Goal: Use online tool/utility: Utilize a website feature to perform a specific function

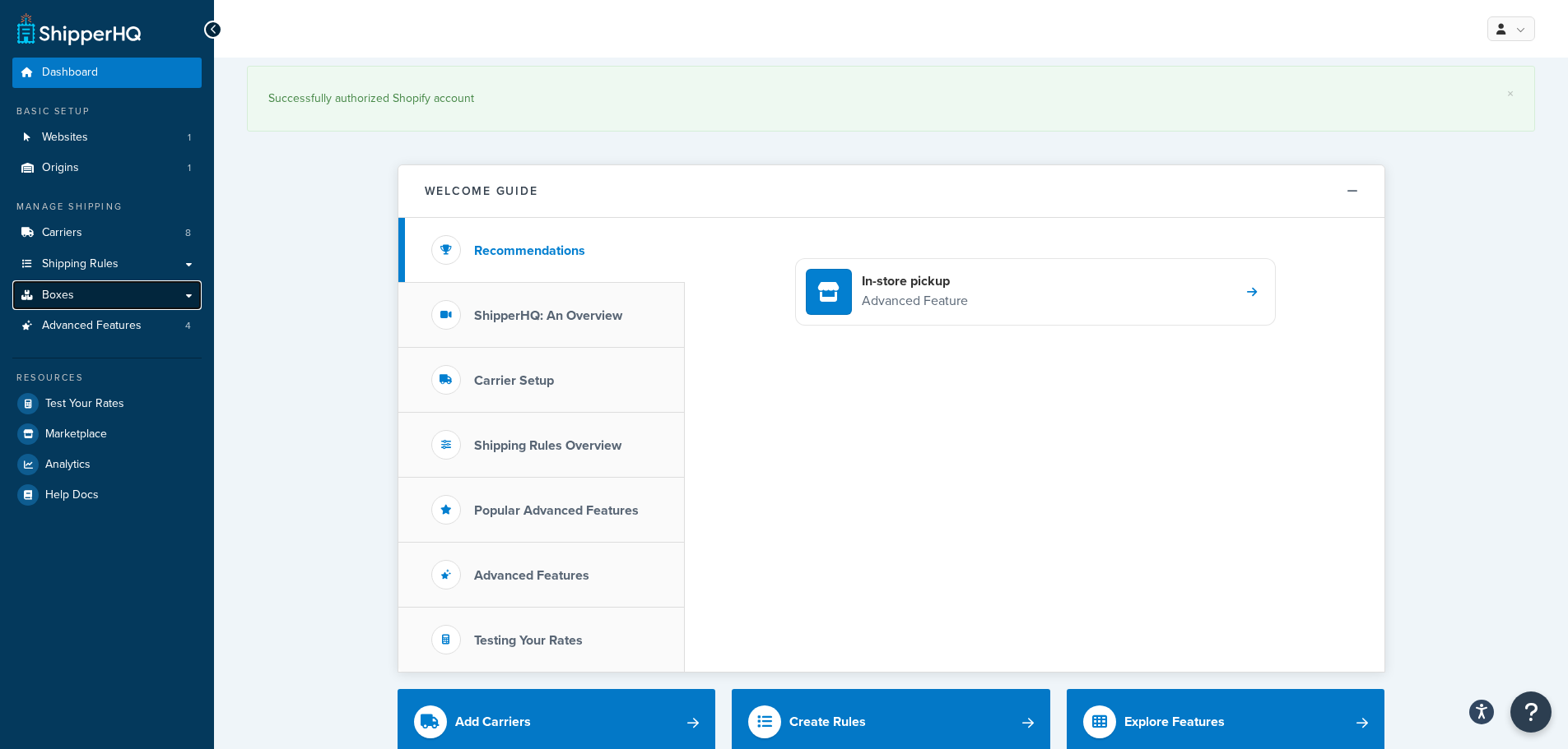
click at [80, 291] on link "Boxes" at bounding box center [107, 296] width 189 height 30
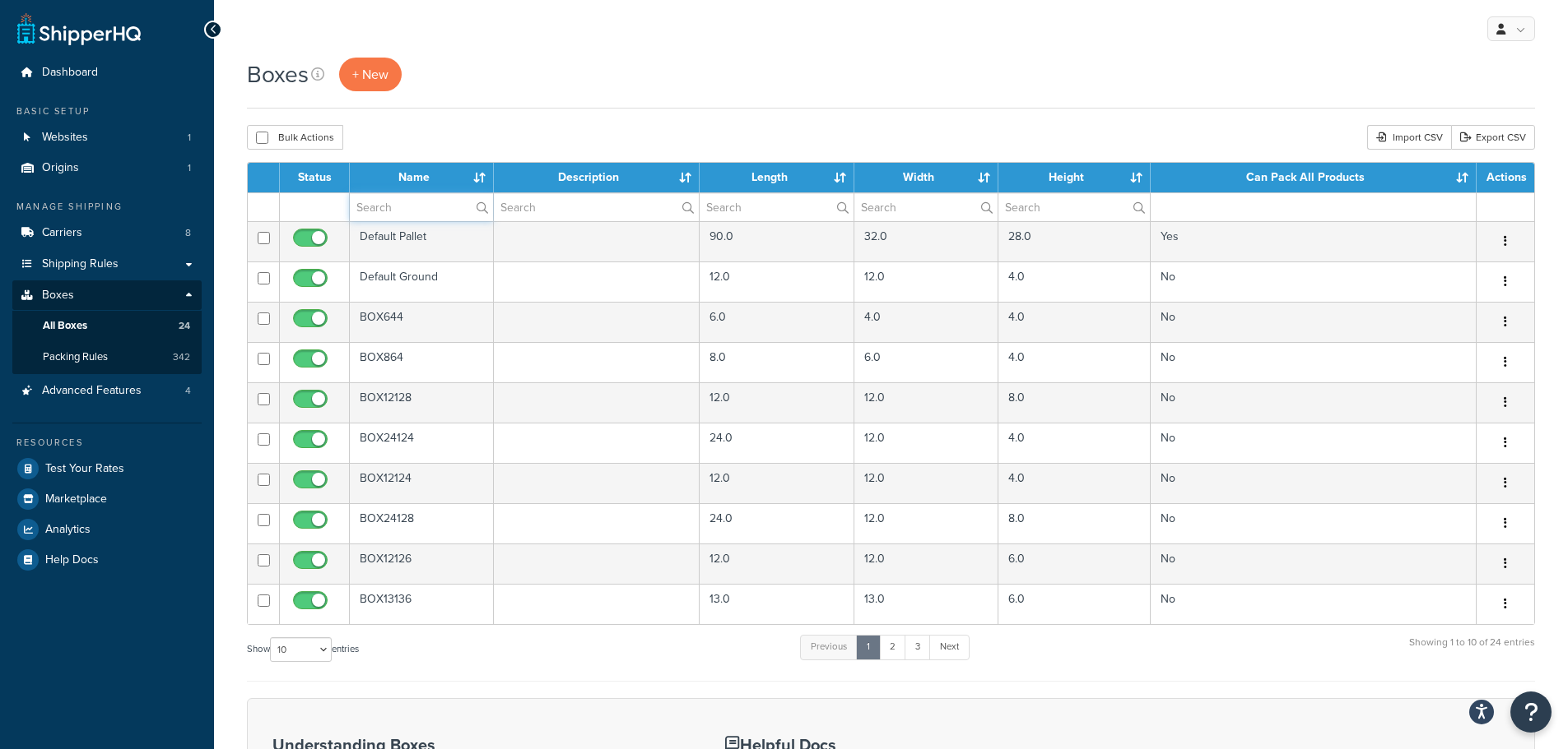
click at [414, 208] on input "text" at bounding box center [421, 207] width 143 height 28
paste input "TA1072STDPFNDR-DBPAIRKT"
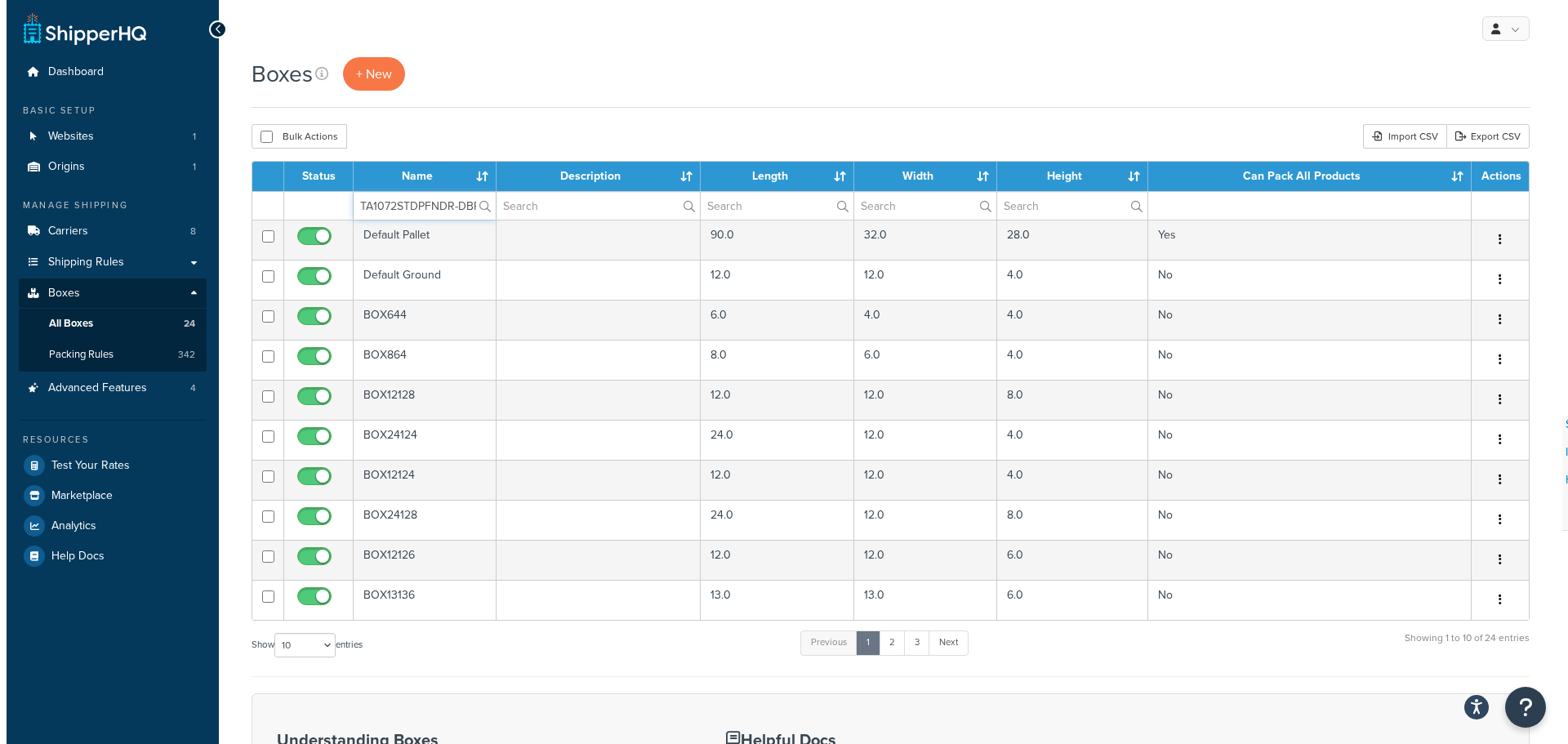
scroll to position [0, 33]
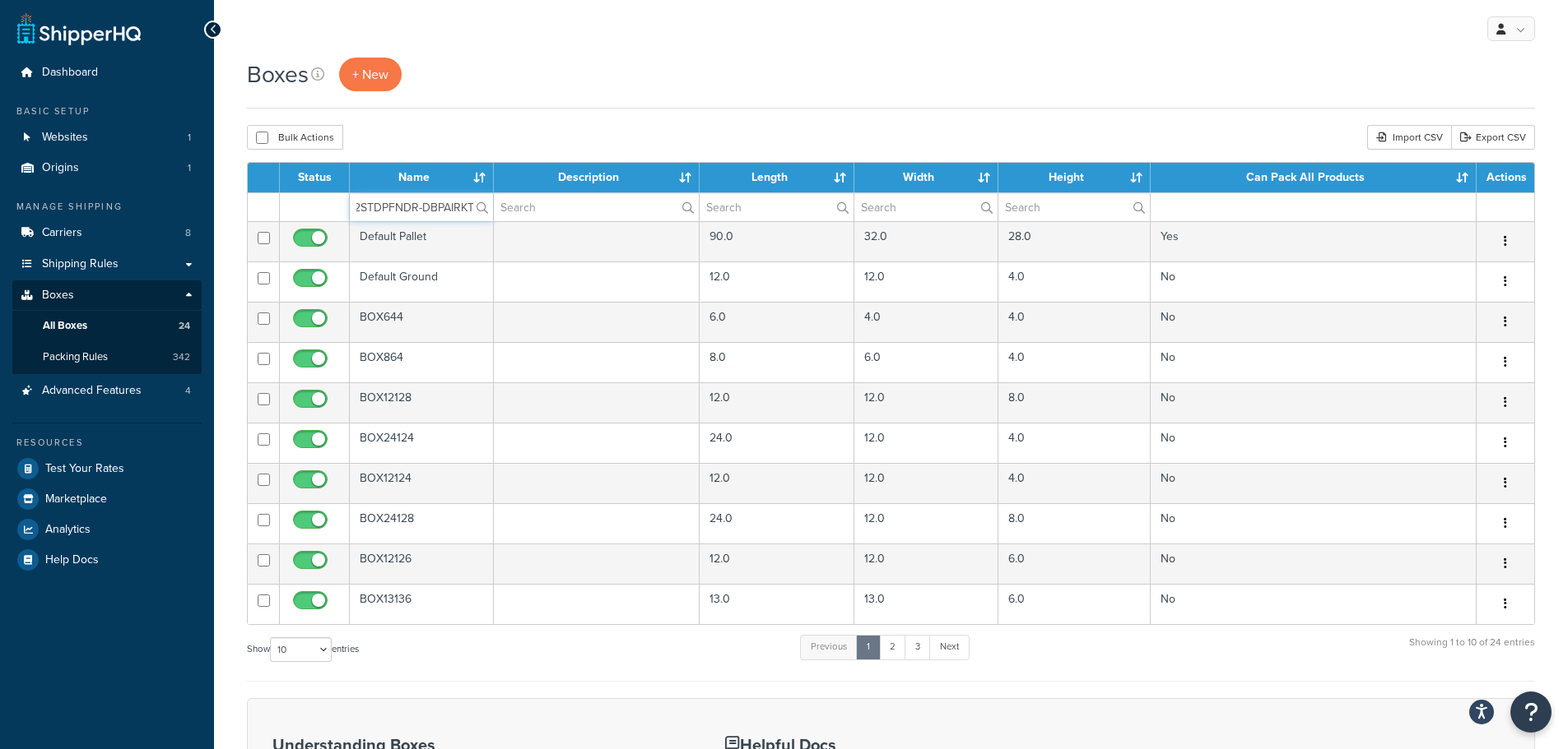
type input "TA1072STDPFNDR-DBPAIRKT"
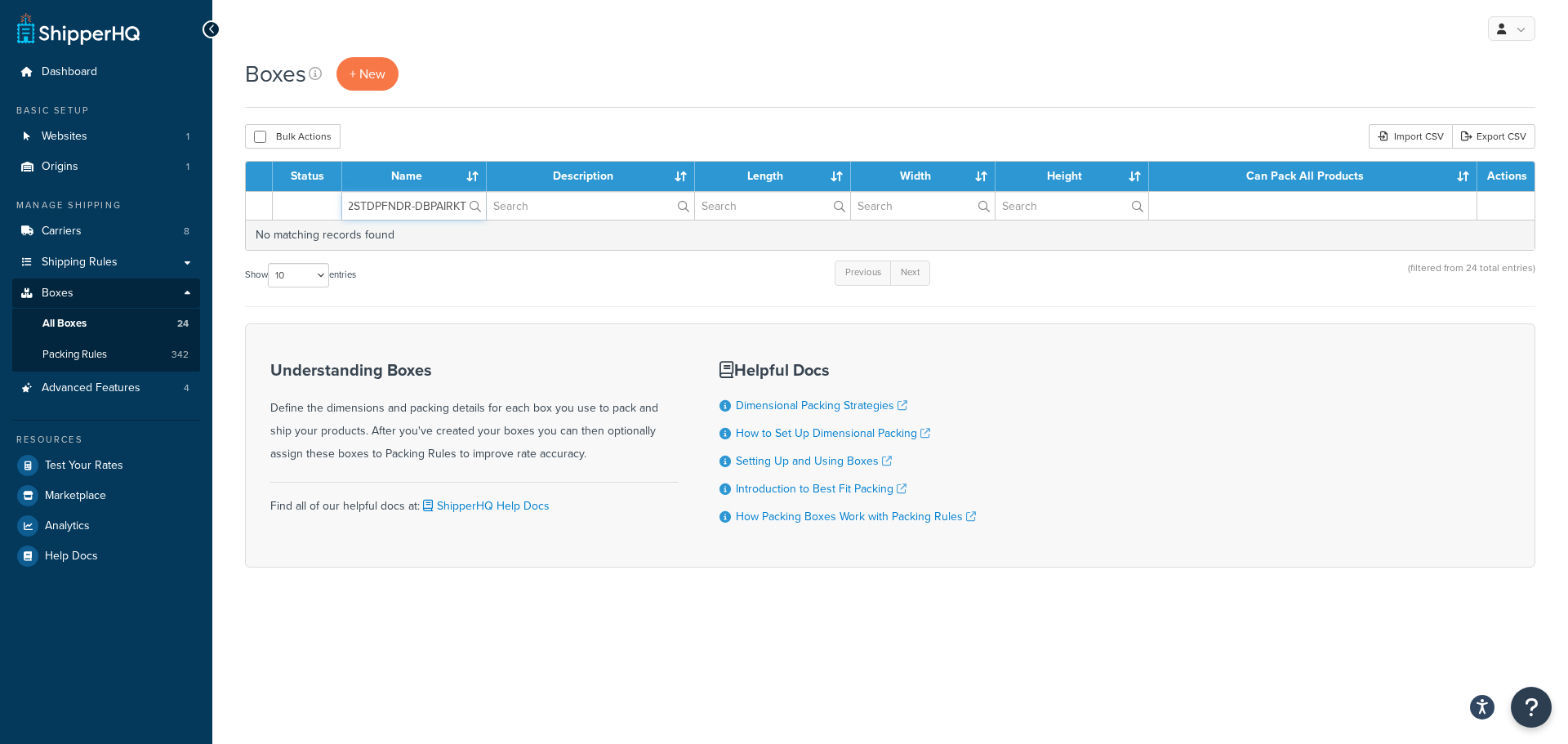
scroll to position [0, 30]
click at [84, 348] on span "Packing Rules" at bounding box center [75, 355] width 65 height 14
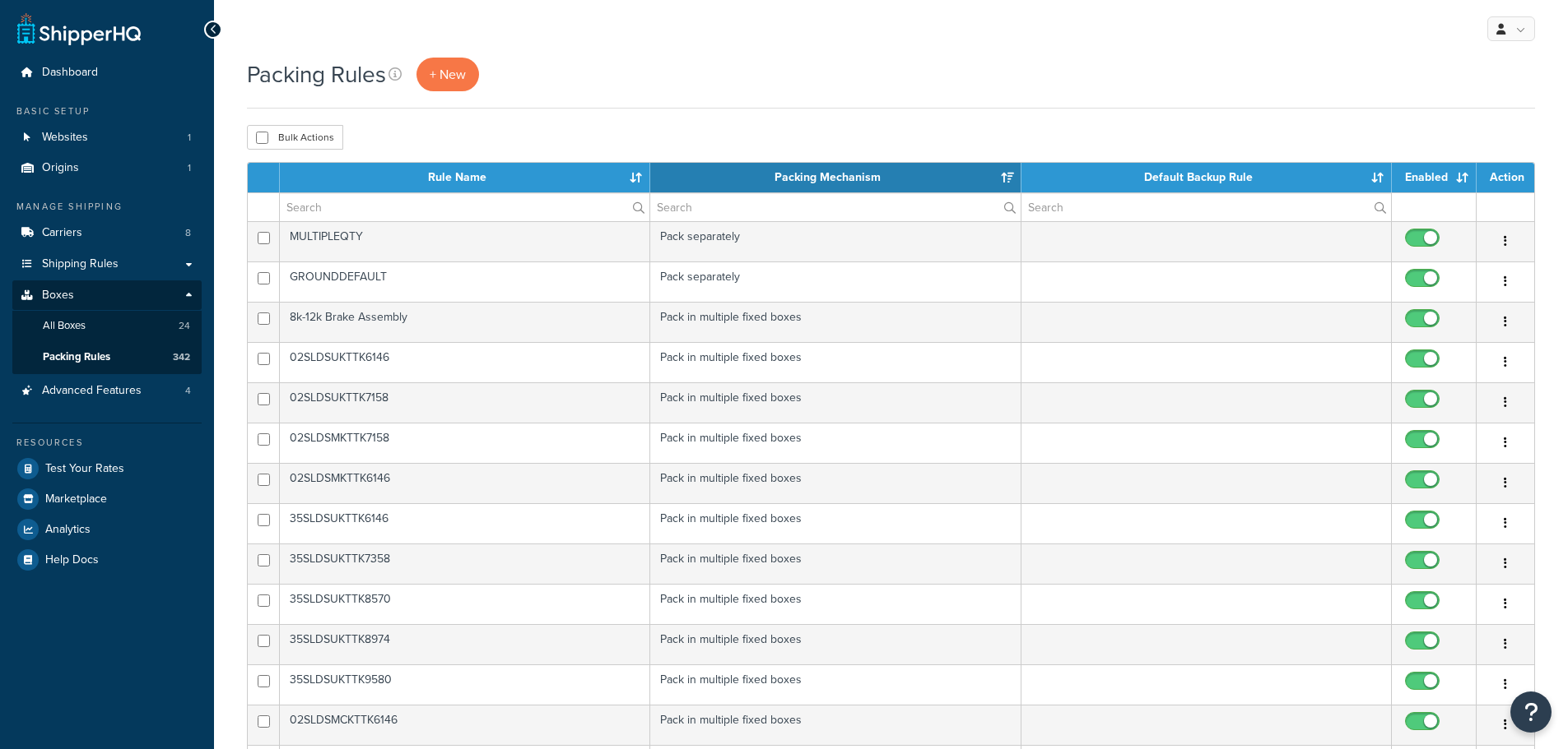
select select "15"
click at [373, 205] on input "text" at bounding box center [464, 207] width 369 height 28
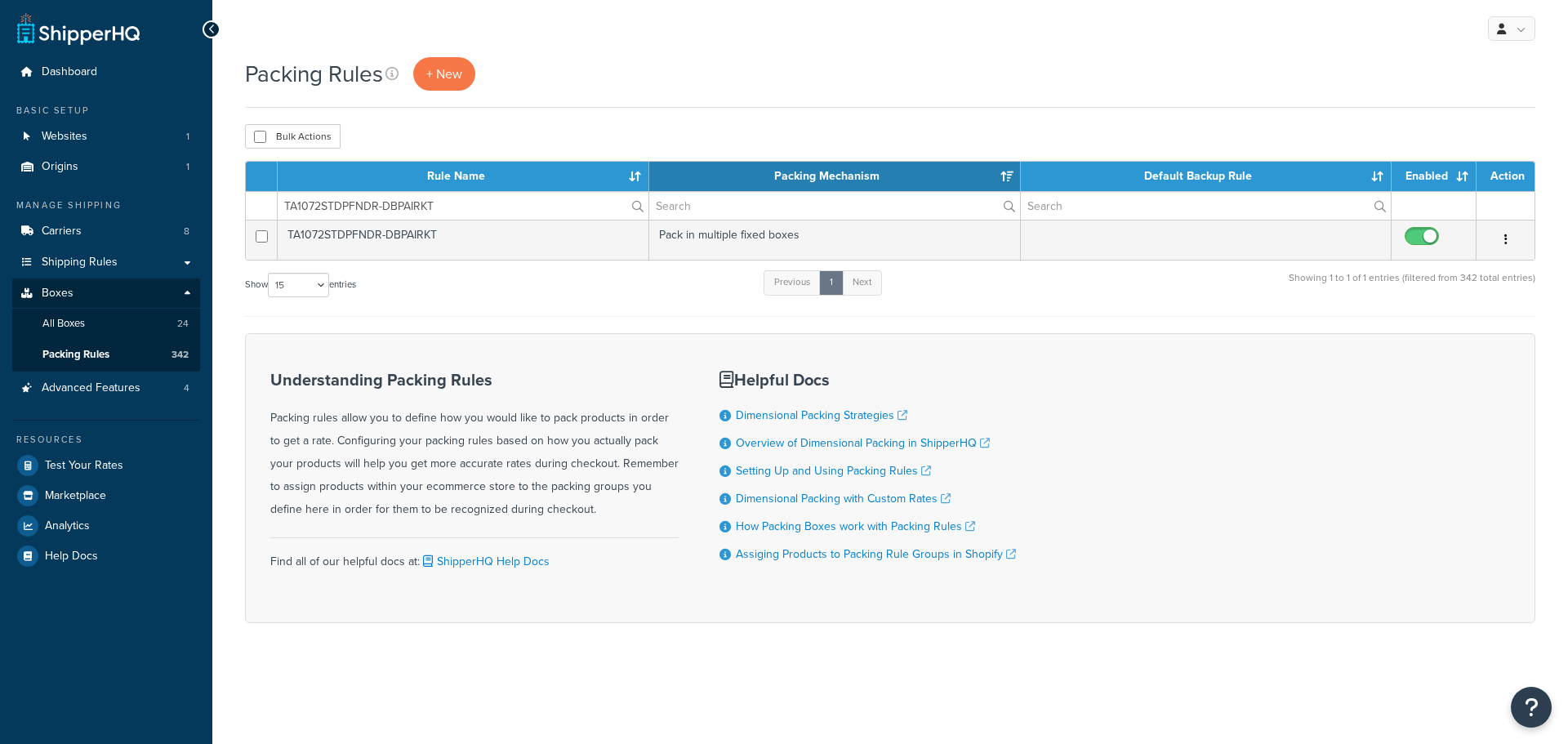
type input "TA1072STDPFNDR-DBPAIRKT"
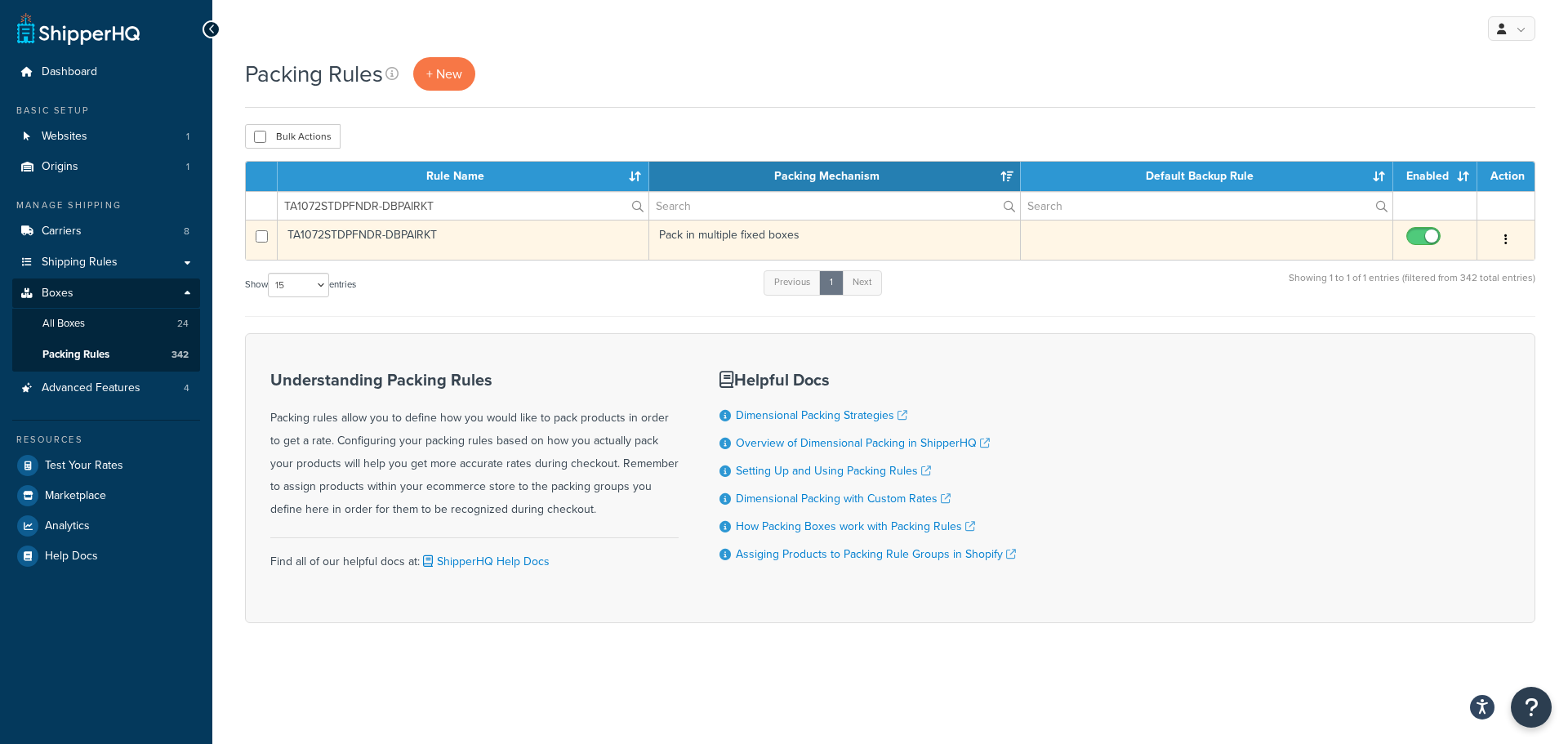
click at [496, 235] on td "TA1072STDPFNDR-DBPAIRKT" at bounding box center [464, 239] width 372 height 40
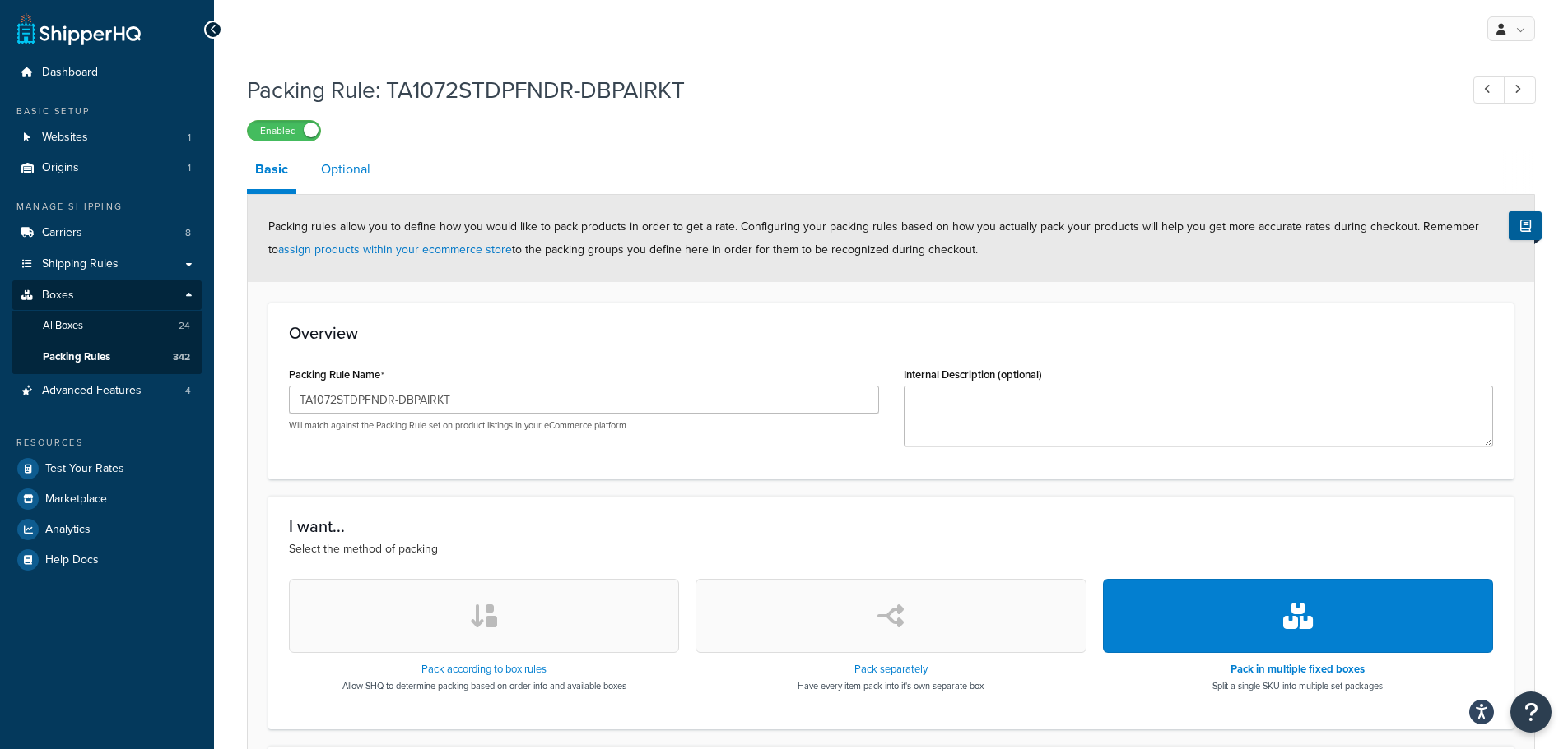
click at [365, 172] on link "Optional" at bounding box center [345, 169] width 65 height 39
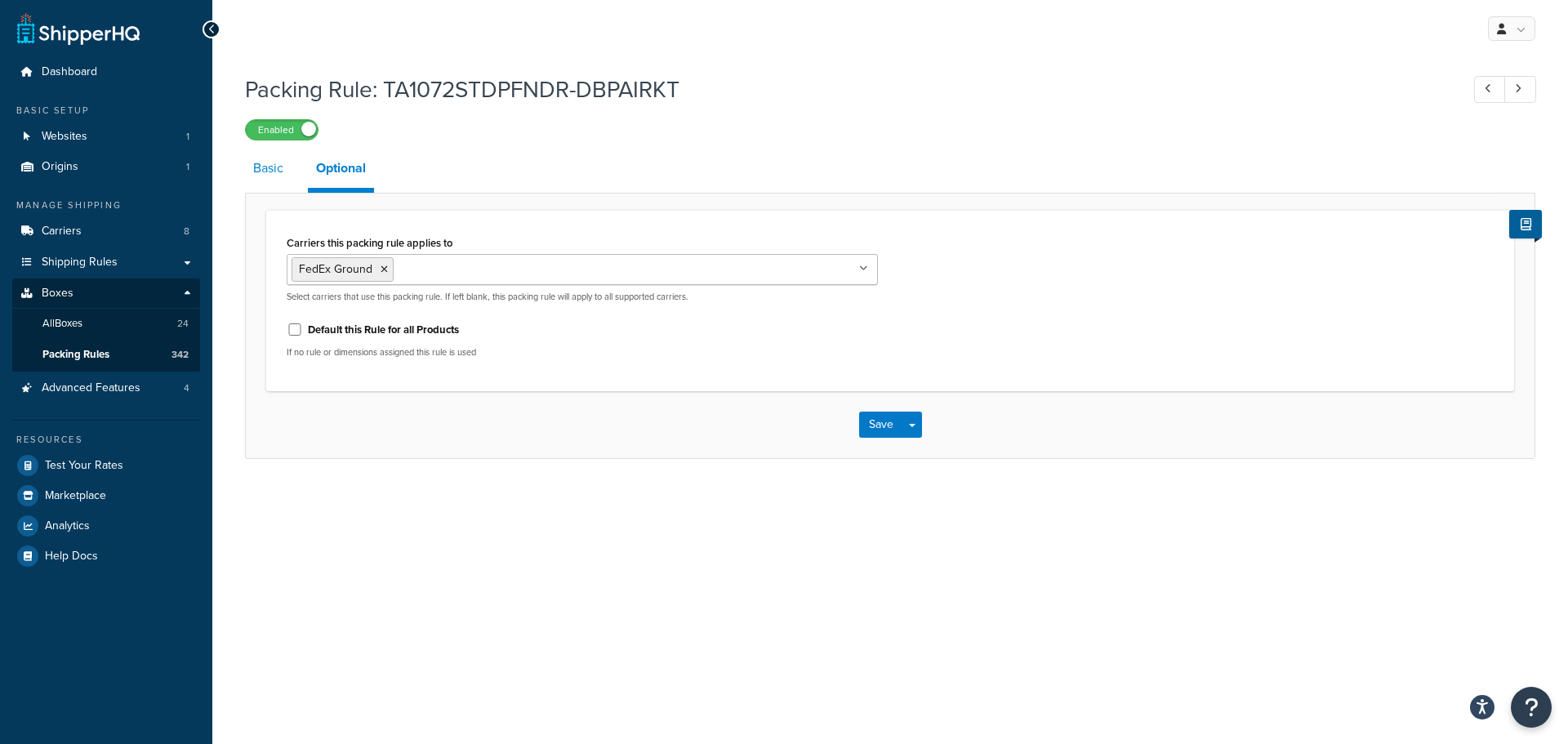
click at [264, 167] on link "Basic" at bounding box center [268, 168] width 46 height 39
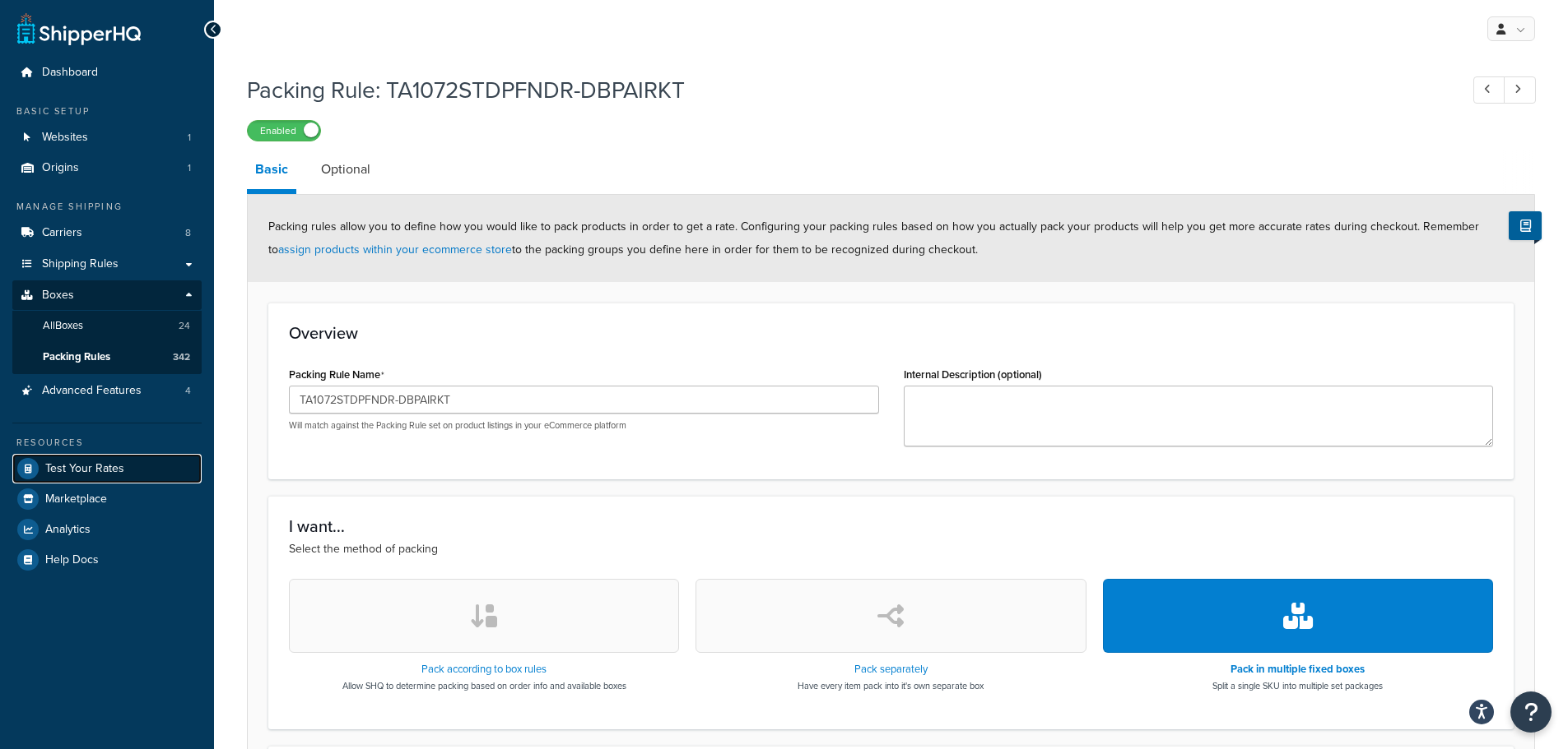
click at [85, 456] on link "Test Your Rates" at bounding box center [107, 469] width 189 height 30
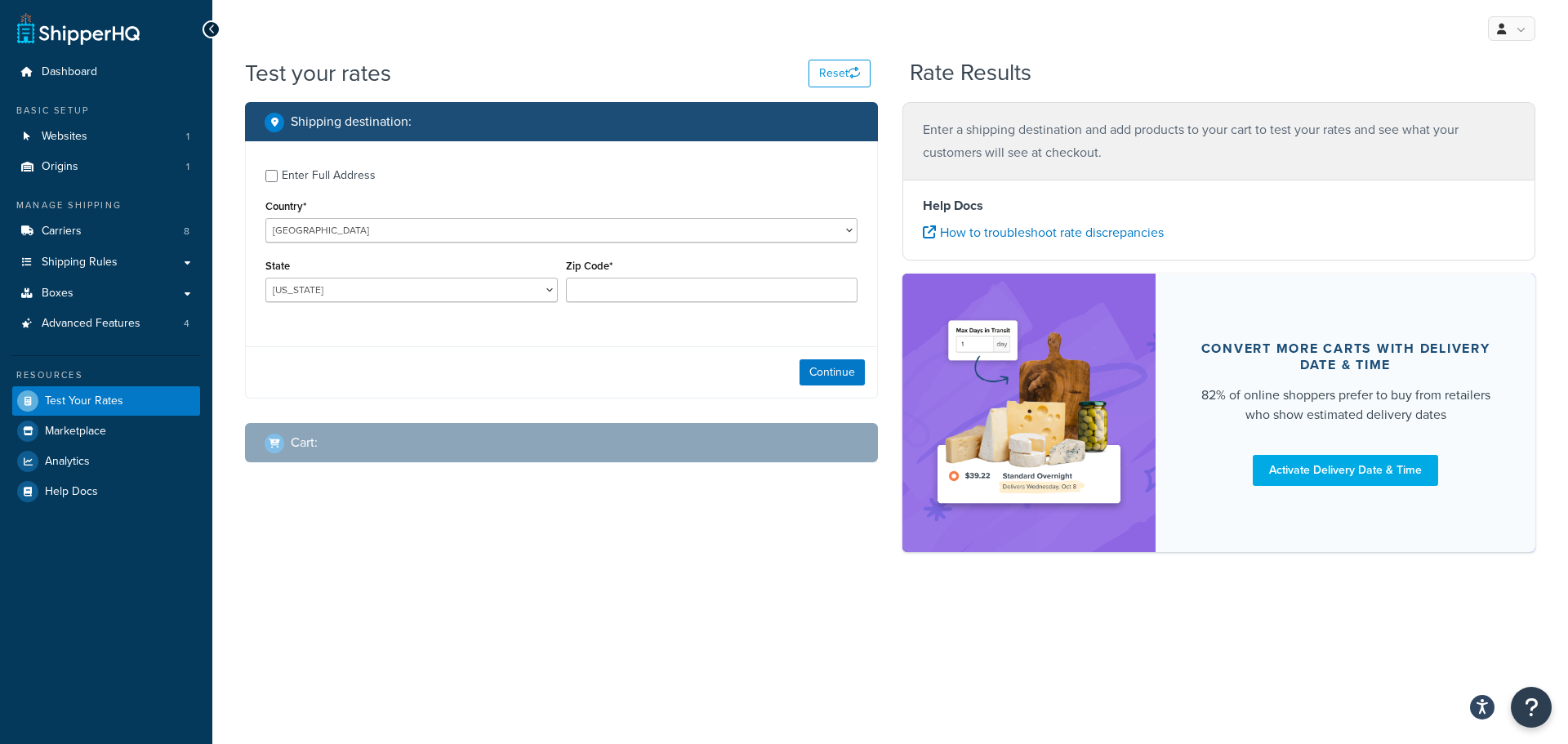
click at [335, 182] on div "Enter Full Address" at bounding box center [329, 175] width 94 height 23
click at [278, 182] on input "Enter Full Address" at bounding box center [271, 176] width 12 height 12
checkbox input "true"
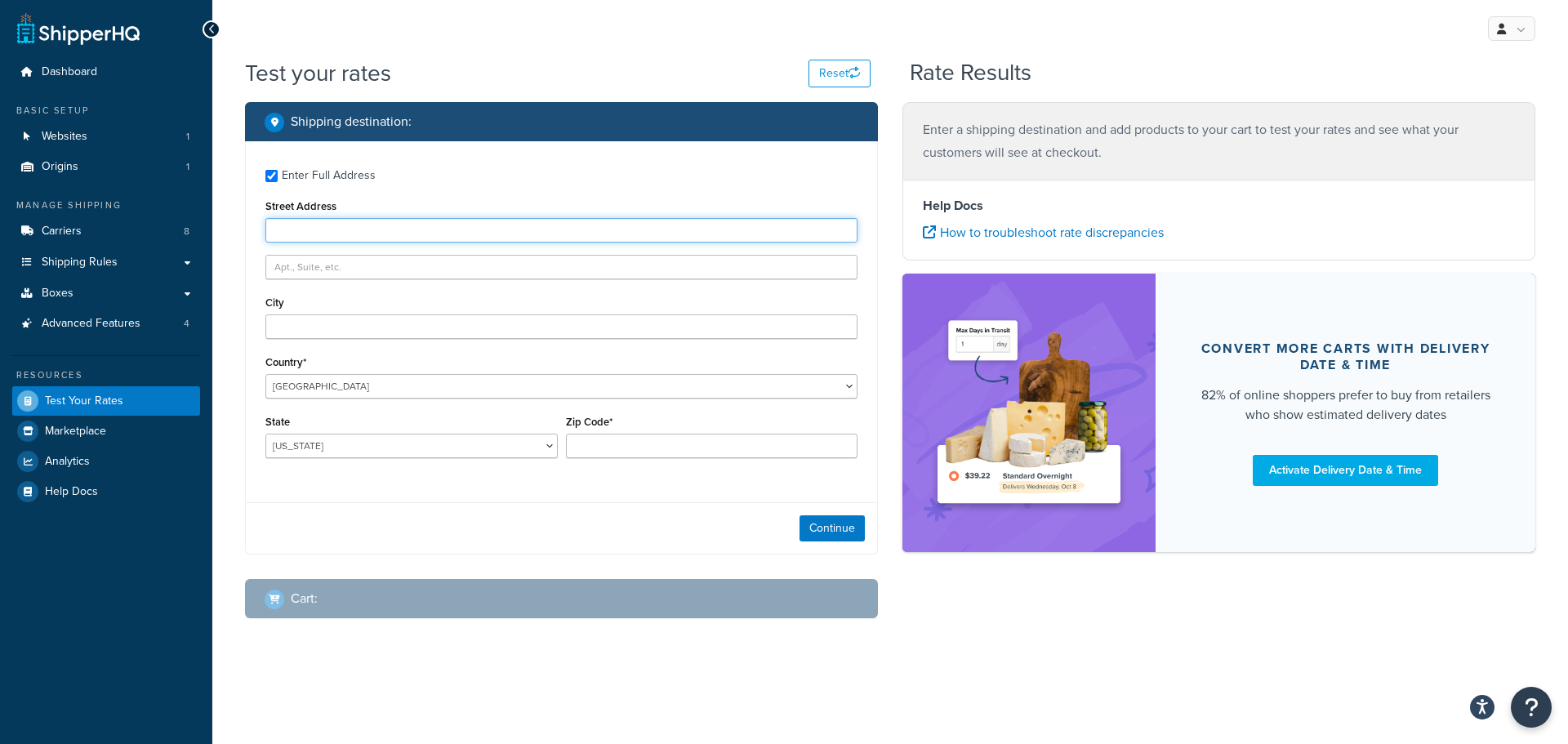
click at [330, 238] on input "Street Address" at bounding box center [561, 230] width 592 height 25
paste input "6 east prospect st. Erving Massachusetts 01344"
click at [370, 225] on input "6 east prospect st. Erving Massachusetts 01344" at bounding box center [561, 230] width 592 height 25
type input "6 east prospect st. Erving Massachusetts 01344"
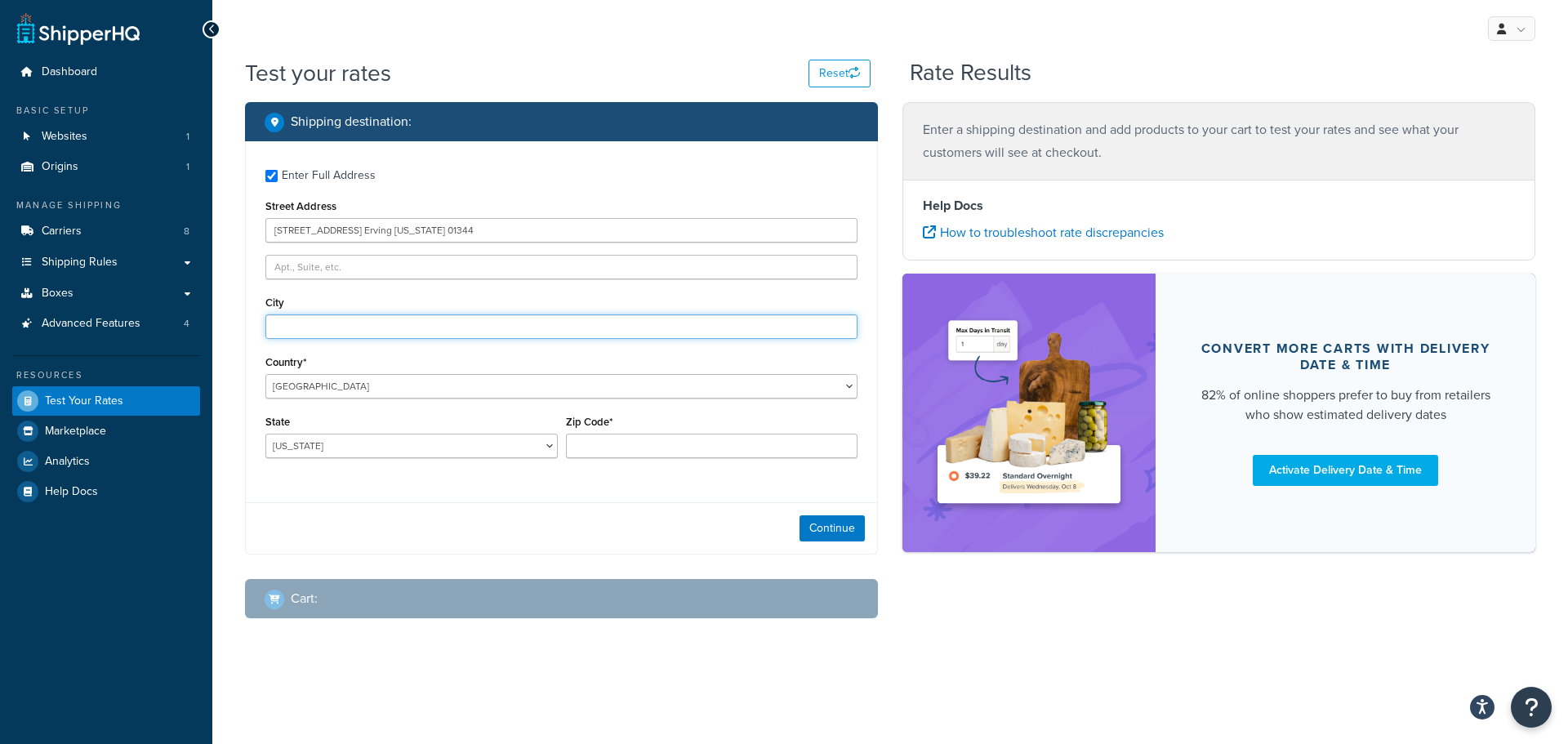
click at [284, 323] on input "City" at bounding box center [561, 327] width 592 height 25
paste input "Erving"
type input "Erving"
click at [345, 385] on select "United States United Kingdom Afghanistan Åland Islands Albania Algeria American…" at bounding box center [561, 386] width 592 height 25
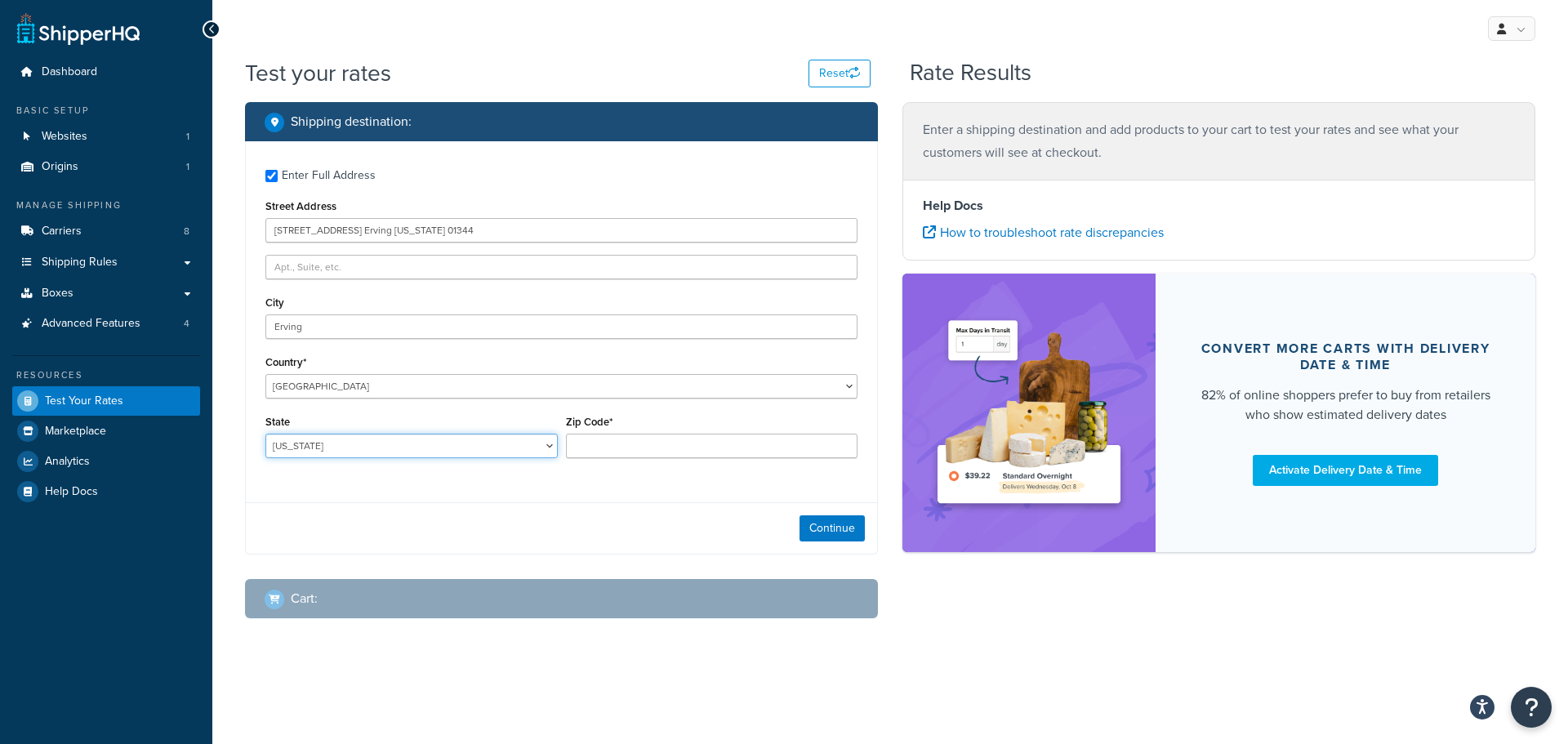
click at [304, 443] on select "Alabama Alaska American Samoa Arizona Arkansas Armed Forces Americas Armed Forc…" at bounding box center [411, 446] width 293 height 25
select select "MA"
click at [265, 434] on select "Alabama Alaska American Samoa Arizona Arkansas Armed Forces Americas Armed Forc…" at bounding box center [411, 446] width 293 height 25
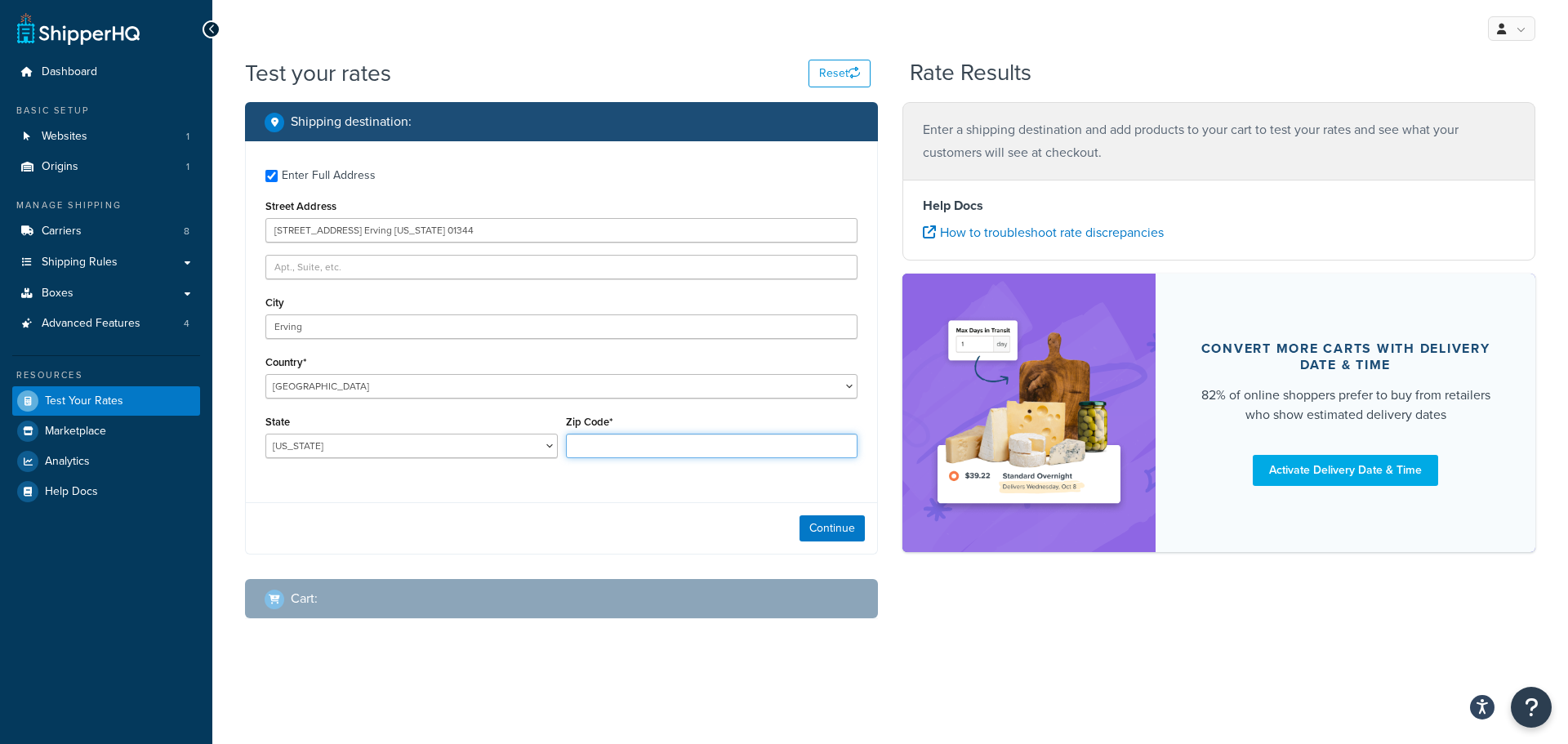
click at [602, 445] on input "Zip Code*" at bounding box center [712, 446] width 293 height 25
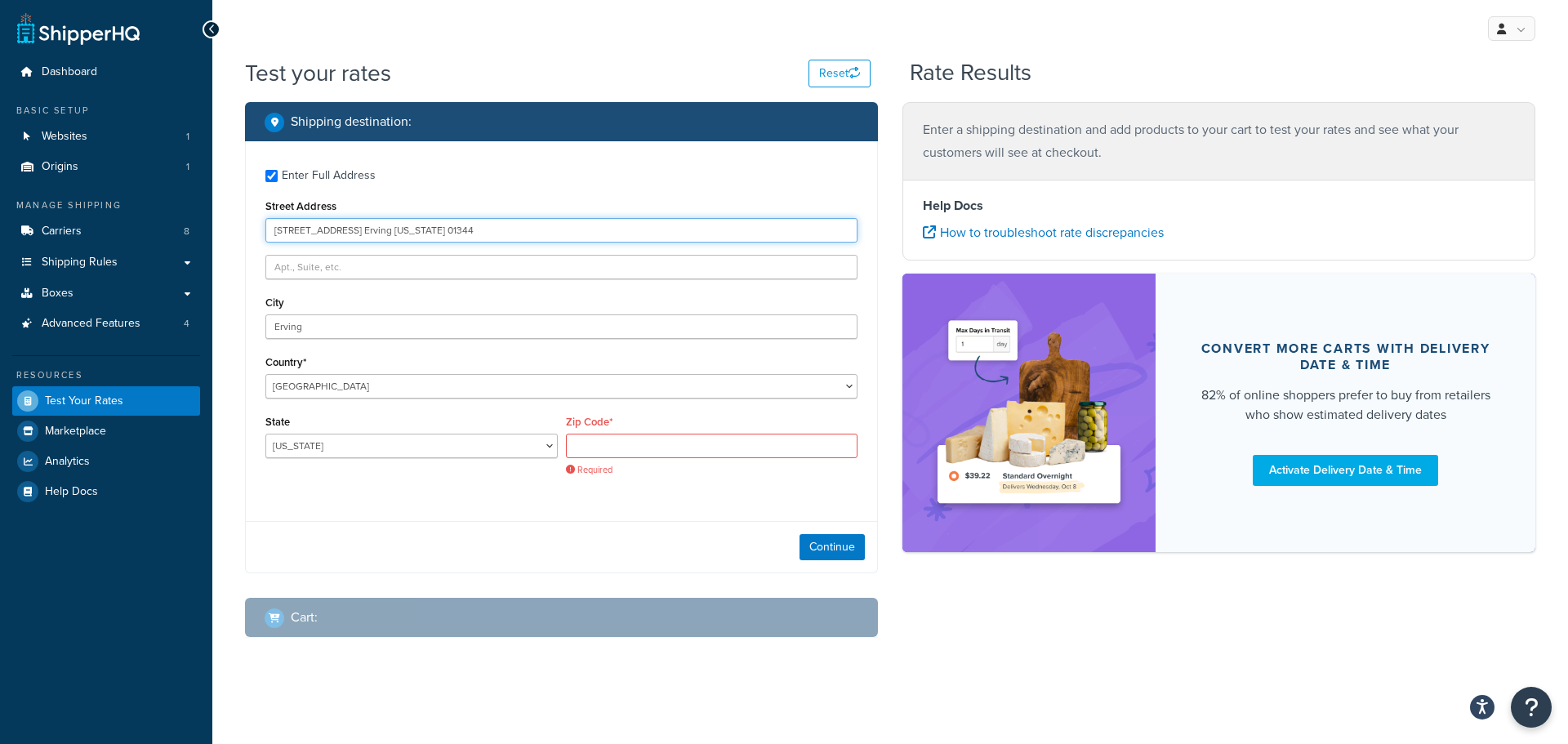
click at [475, 228] on input "6 east prospect st. Erving Massachusetts 01344" at bounding box center [561, 230] width 592 height 25
click at [654, 454] on div "Required" at bounding box center [712, 455] width 293 height 43
click at [654, 451] on input "Zip Code*" at bounding box center [712, 446] width 293 height 25
paste input "01344"
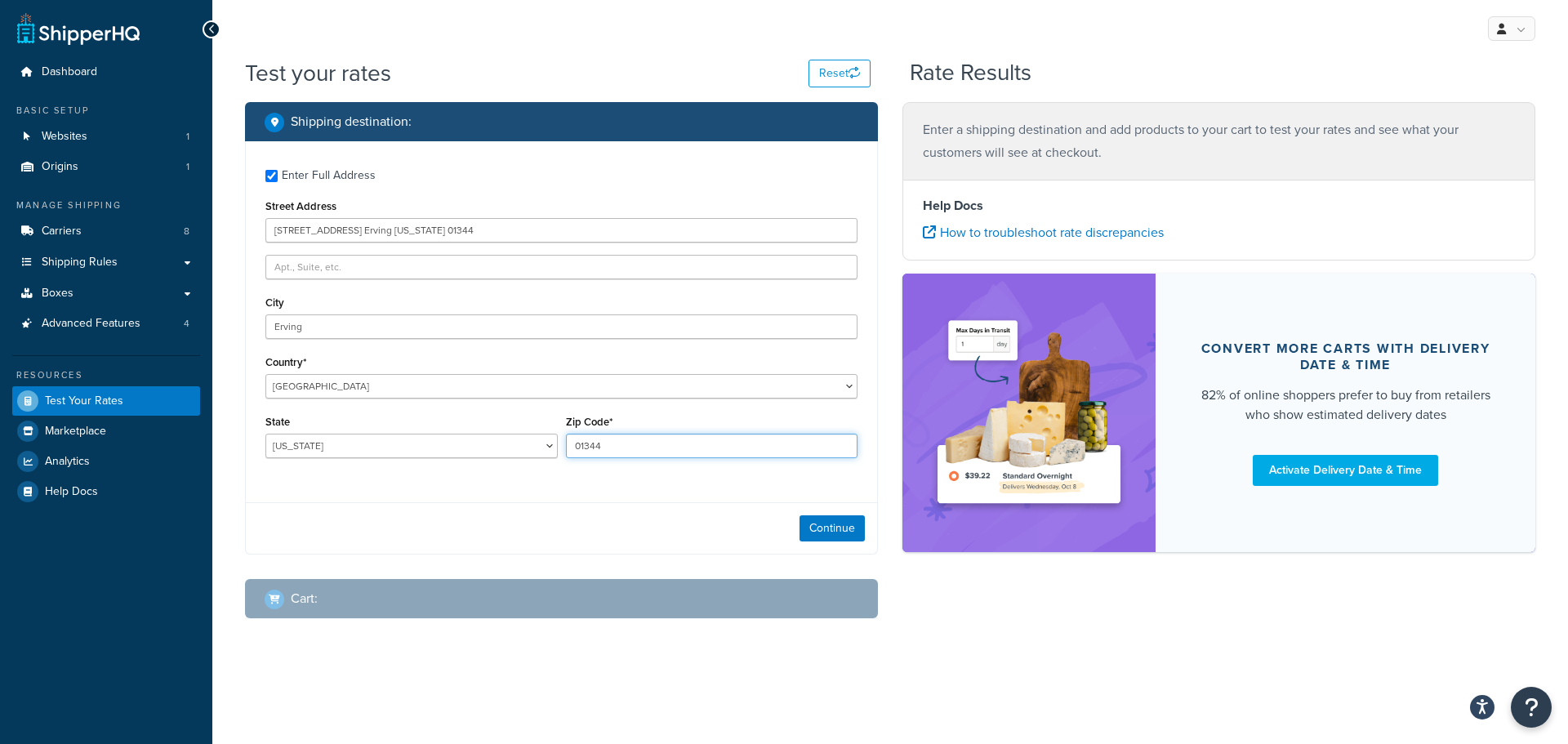
type input "01344"
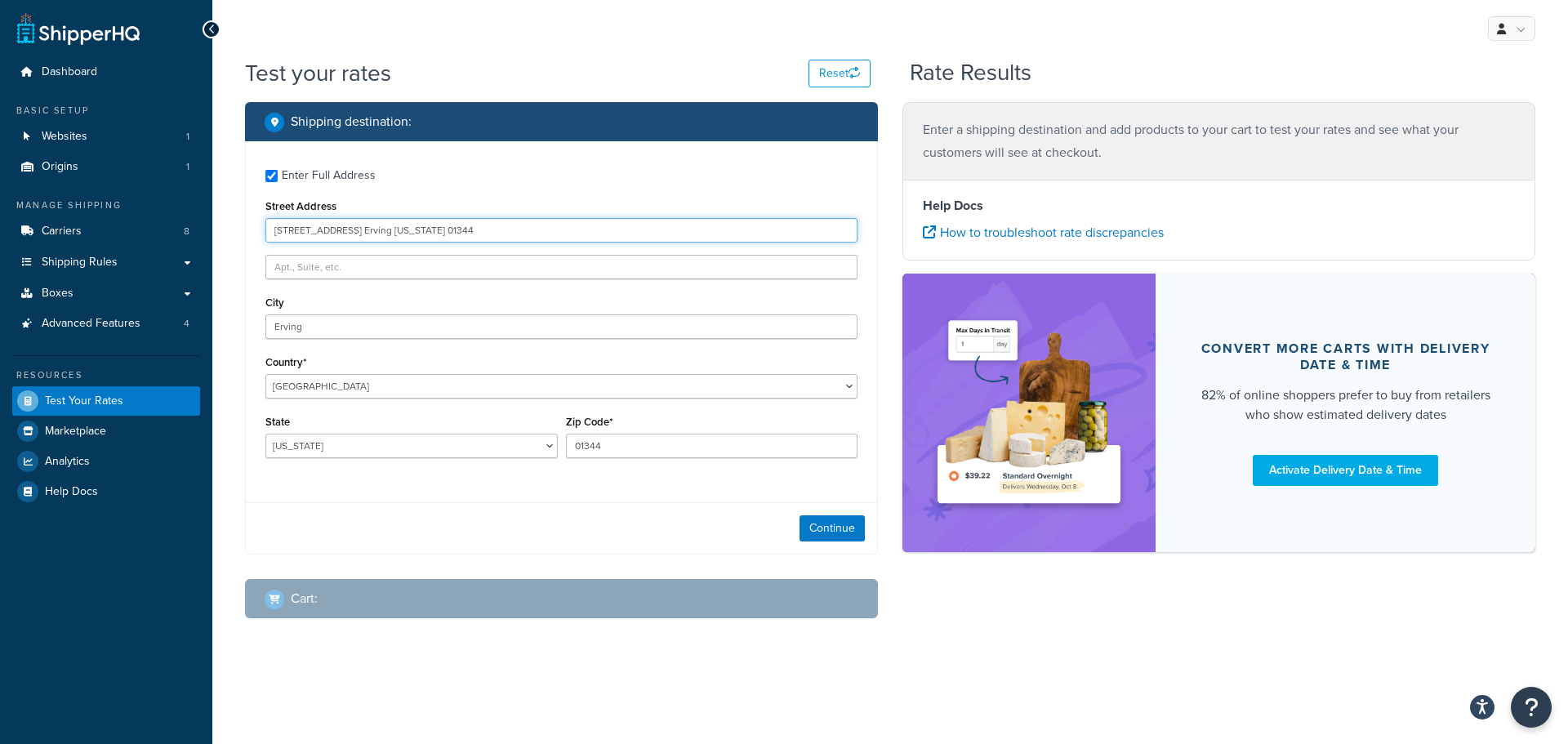
drag, startPoint x: 464, startPoint y: 223, endPoint x: 355, endPoint y: 239, distance: 110.2
click at [355, 239] on input "6 east prospect st. Erving Massachusetts 01344" at bounding box center [561, 230] width 592 height 25
type input "6 east prospect st."
click at [828, 532] on button "Continue" at bounding box center [832, 528] width 65 height 26
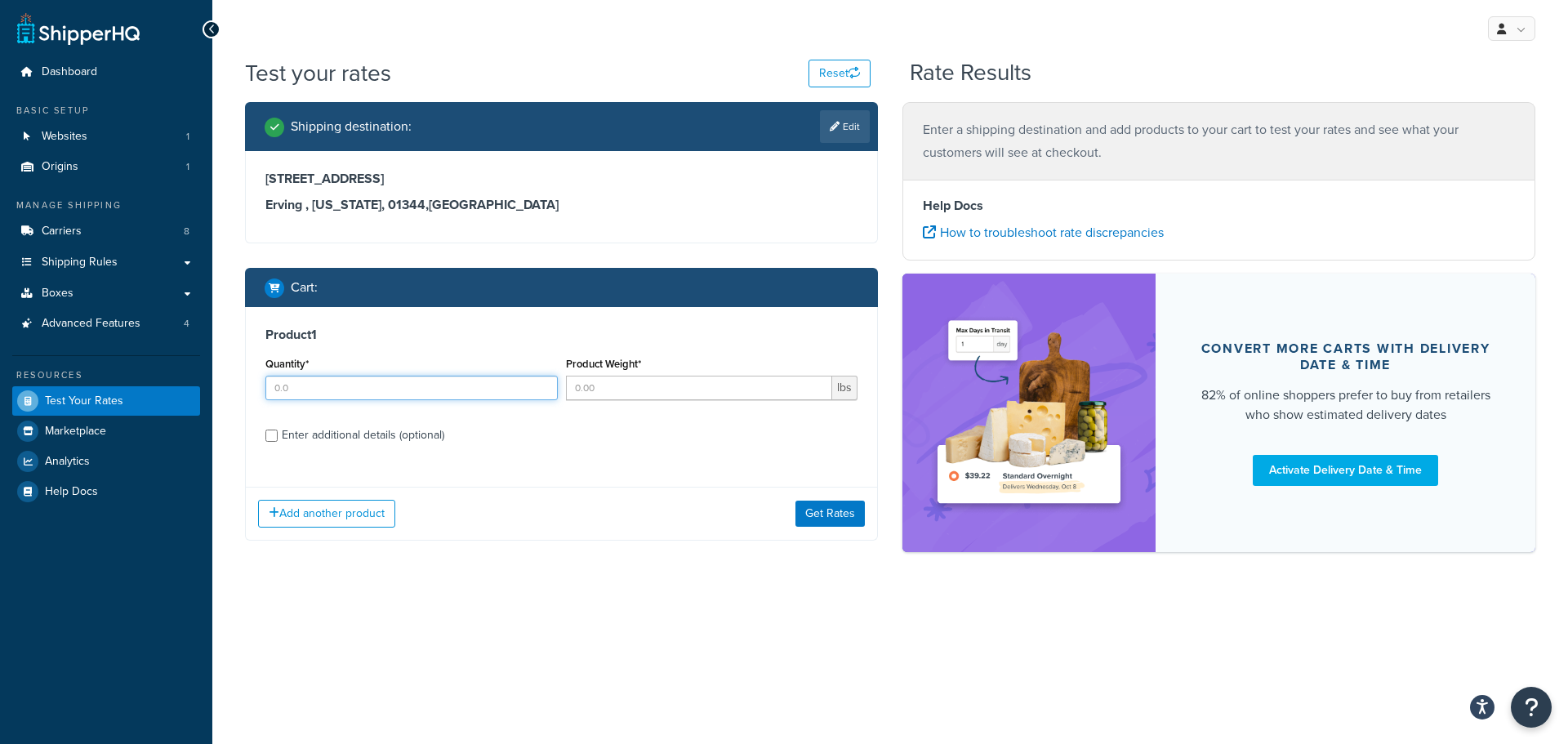
click at [430, 388] on input "Quantity*" at bounding box center [411, 388] width 293 height 25
type input "1"
click at [655, 389] on input "Product Weight*" at bounding box center [699, 388] width 267 height 25
type input "100"
click at [329, 433] on div "Enter additional details (optional)" at bounding box center [363, 435] width 163 height 23
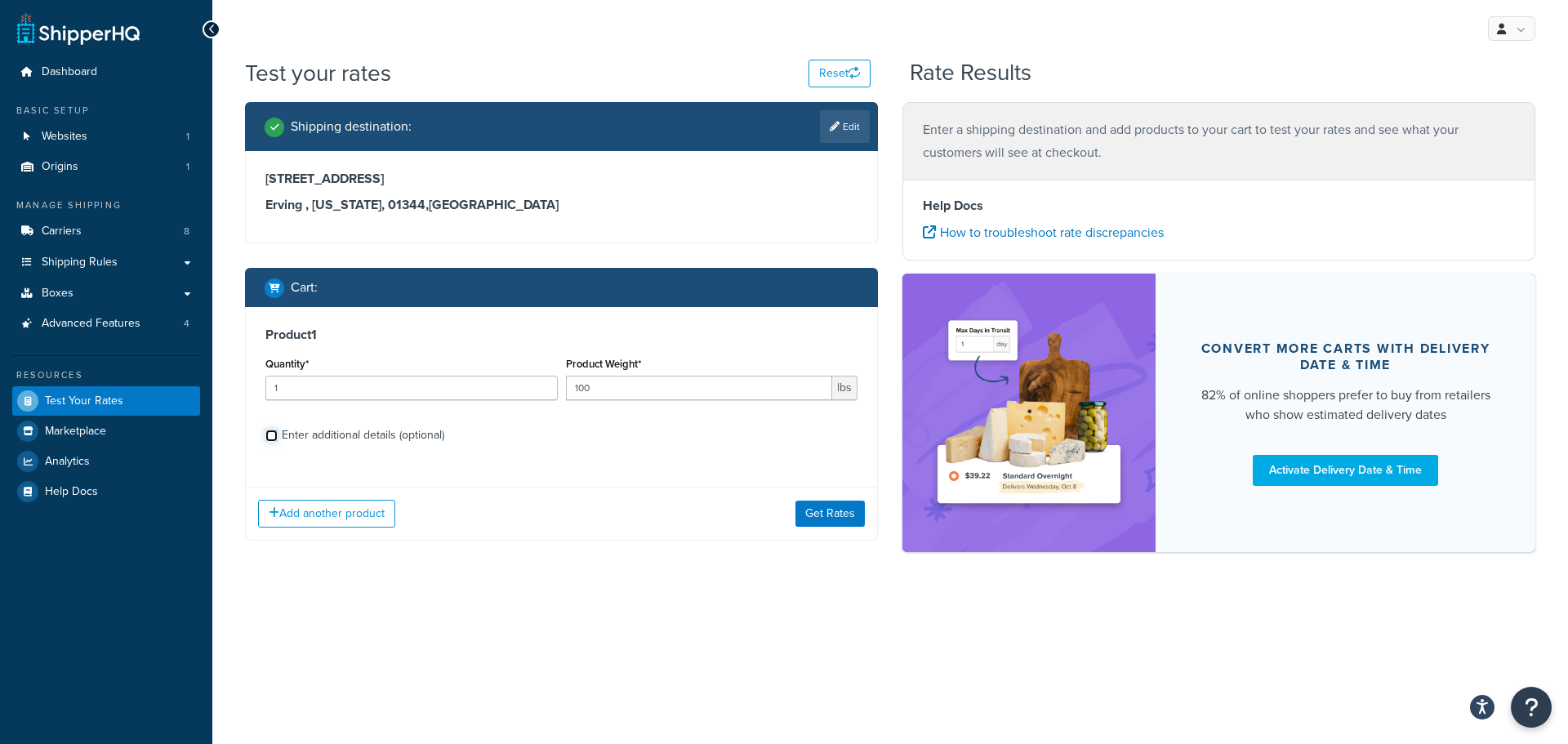
click at [278, 433] on input "Enter additional details (optional)" at bounding box center [271, 436] width 12 height 12
checkbox input "true"
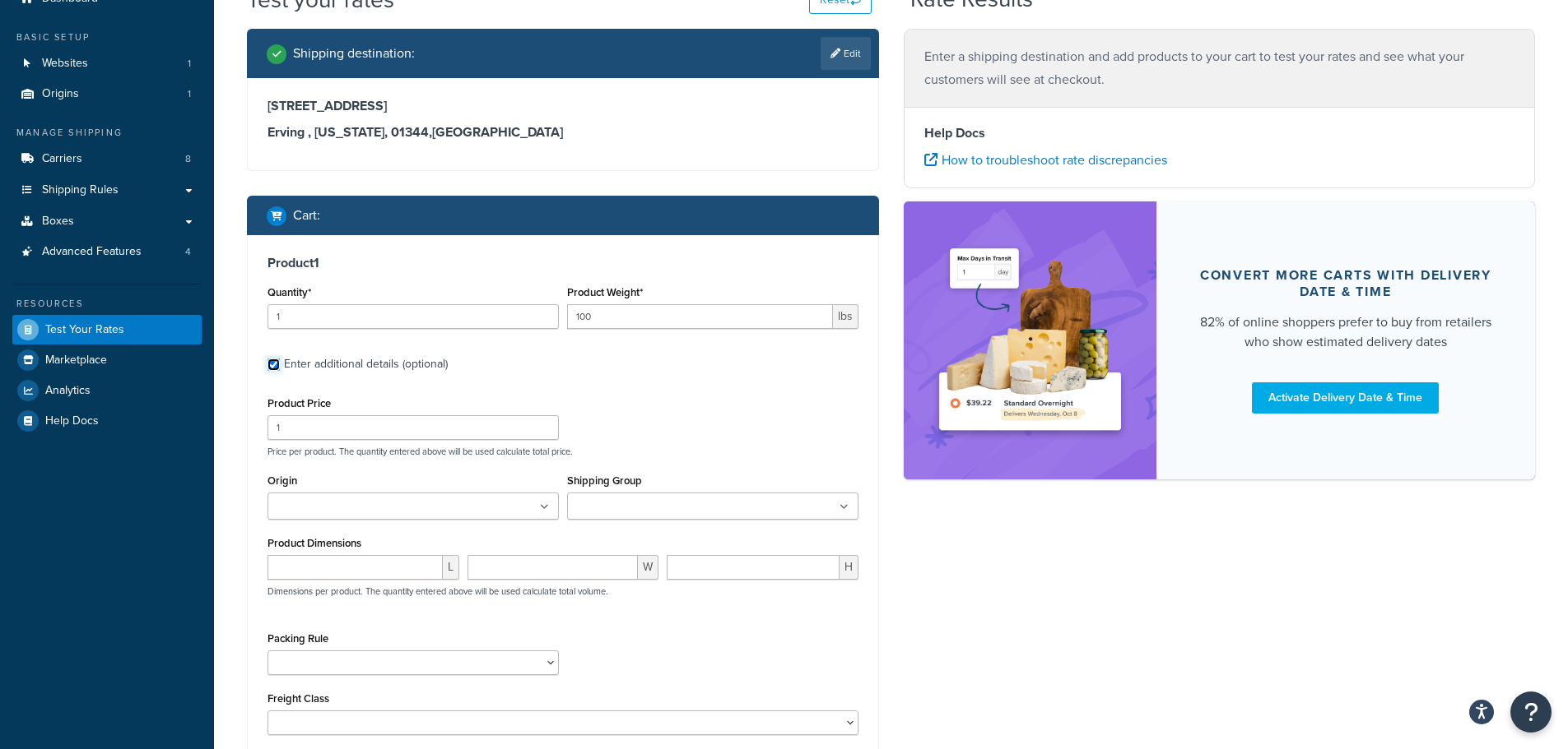
scroll to position [165, 0]
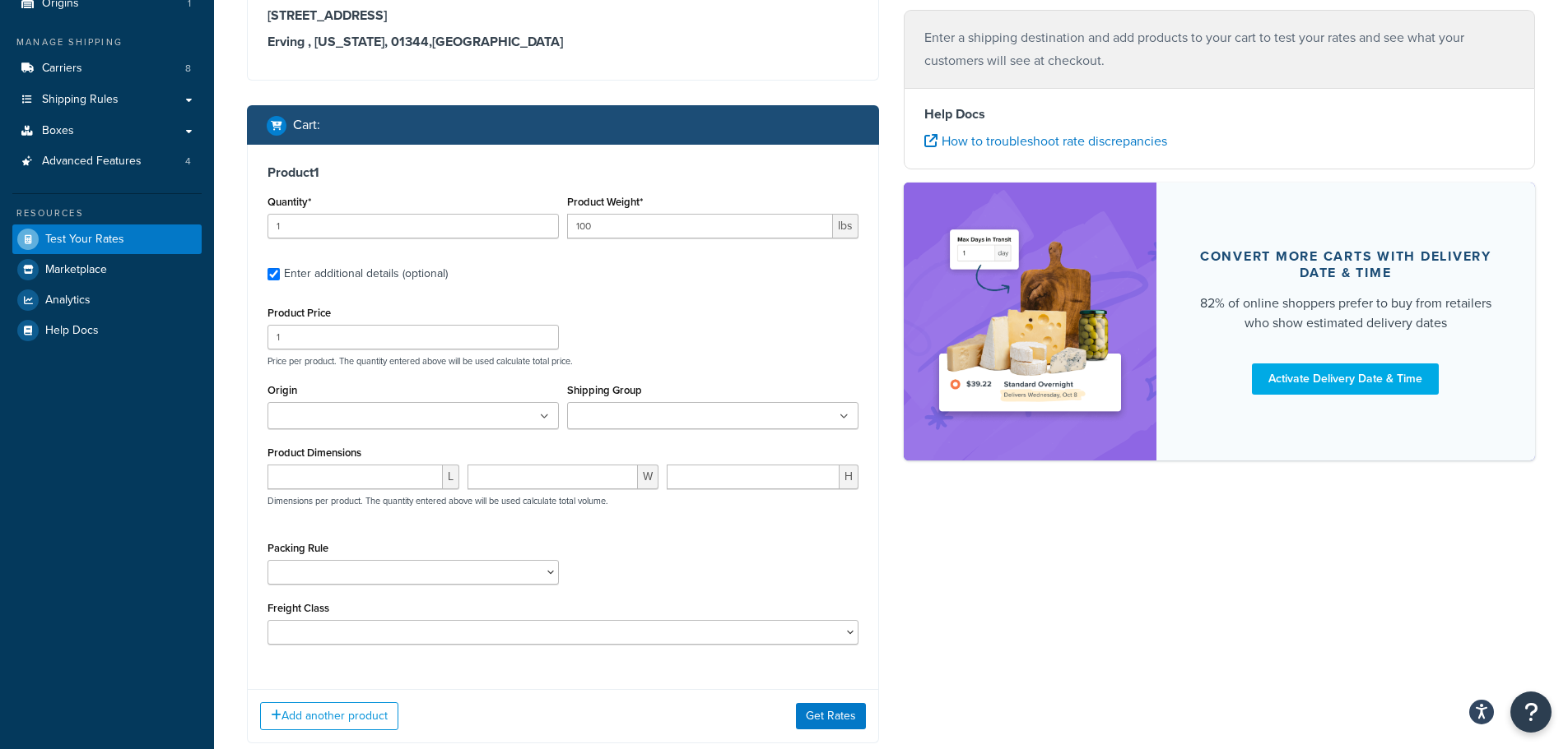
click at [622, 396] on label "Shipping Group" at bounding box center [604, 391] width 75 height 13
click at [622, 408] on input "Shipping Group" at bounding box center [645, 417] width 145 height 18
click at [680, 357] on p "Price per product. The quantity entered above will be used calculate total pric…" at bounding box center [563, 361] width 599 height 12
click at [311, 466] on input "number" at bounding box center [355, 478] width 176 height 25
type input "90"
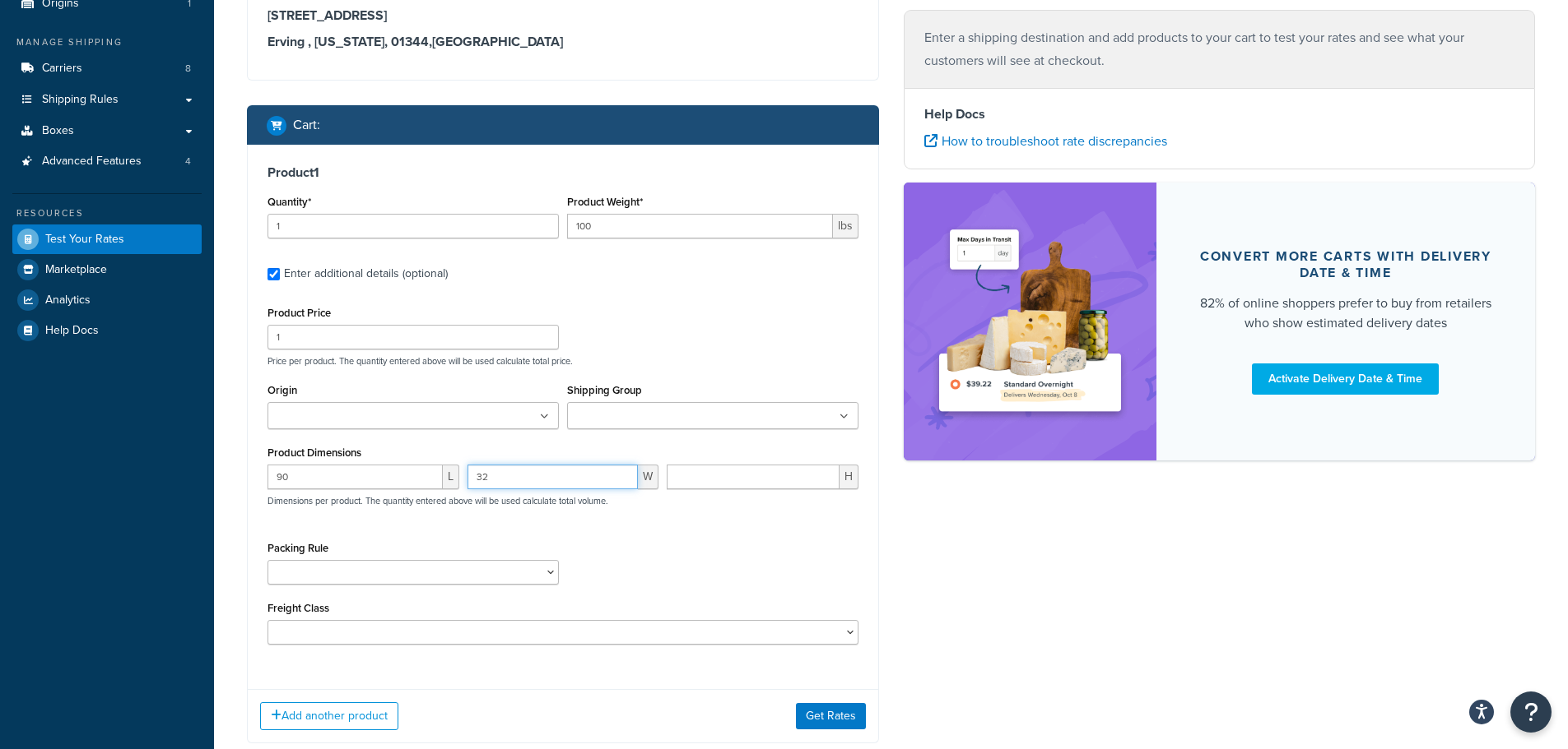
type input "32"
type input "19"
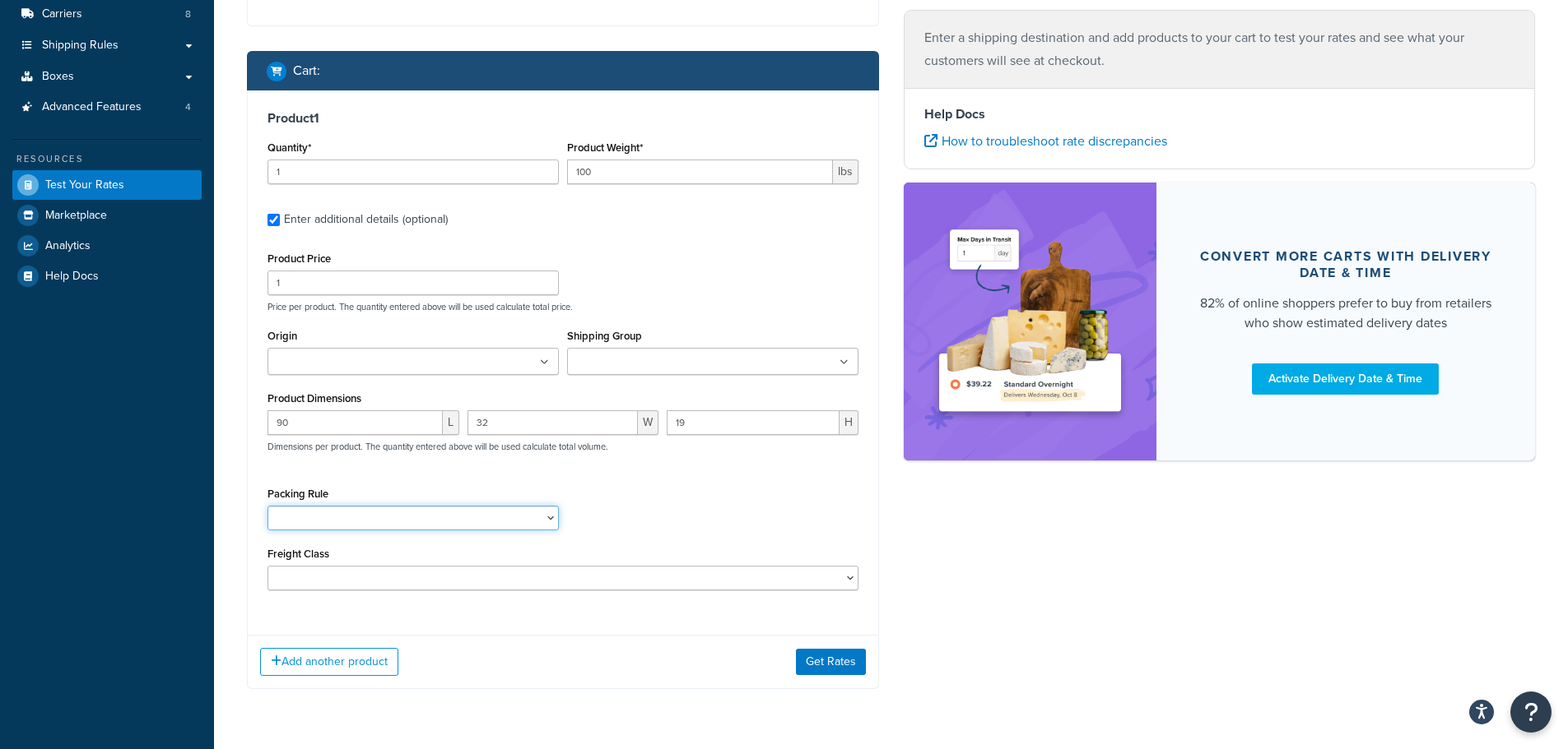
scroll to position [268, 0]
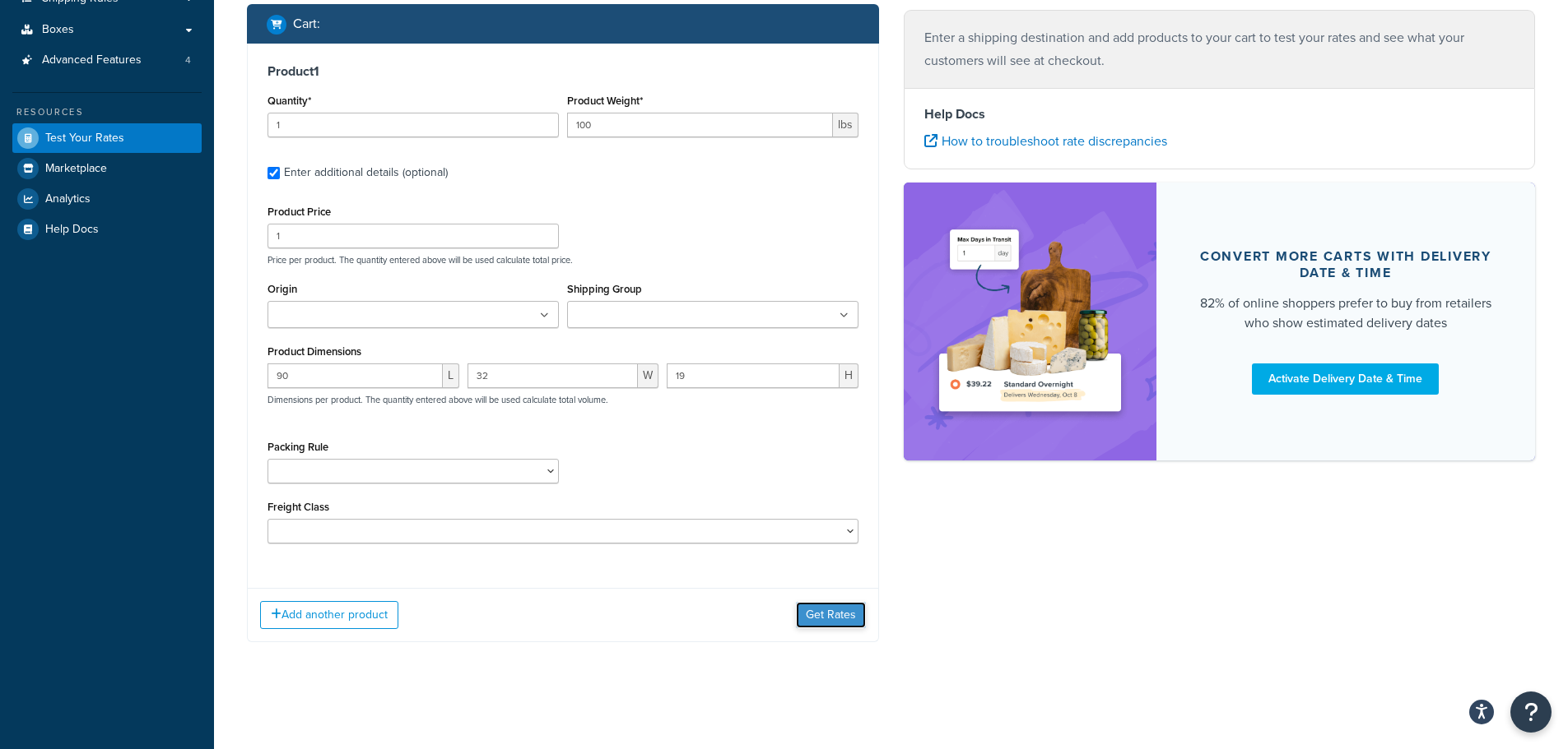
click at [819, 609] on button "Get Rates" at bounding box center [831, 615] width 70 height 26
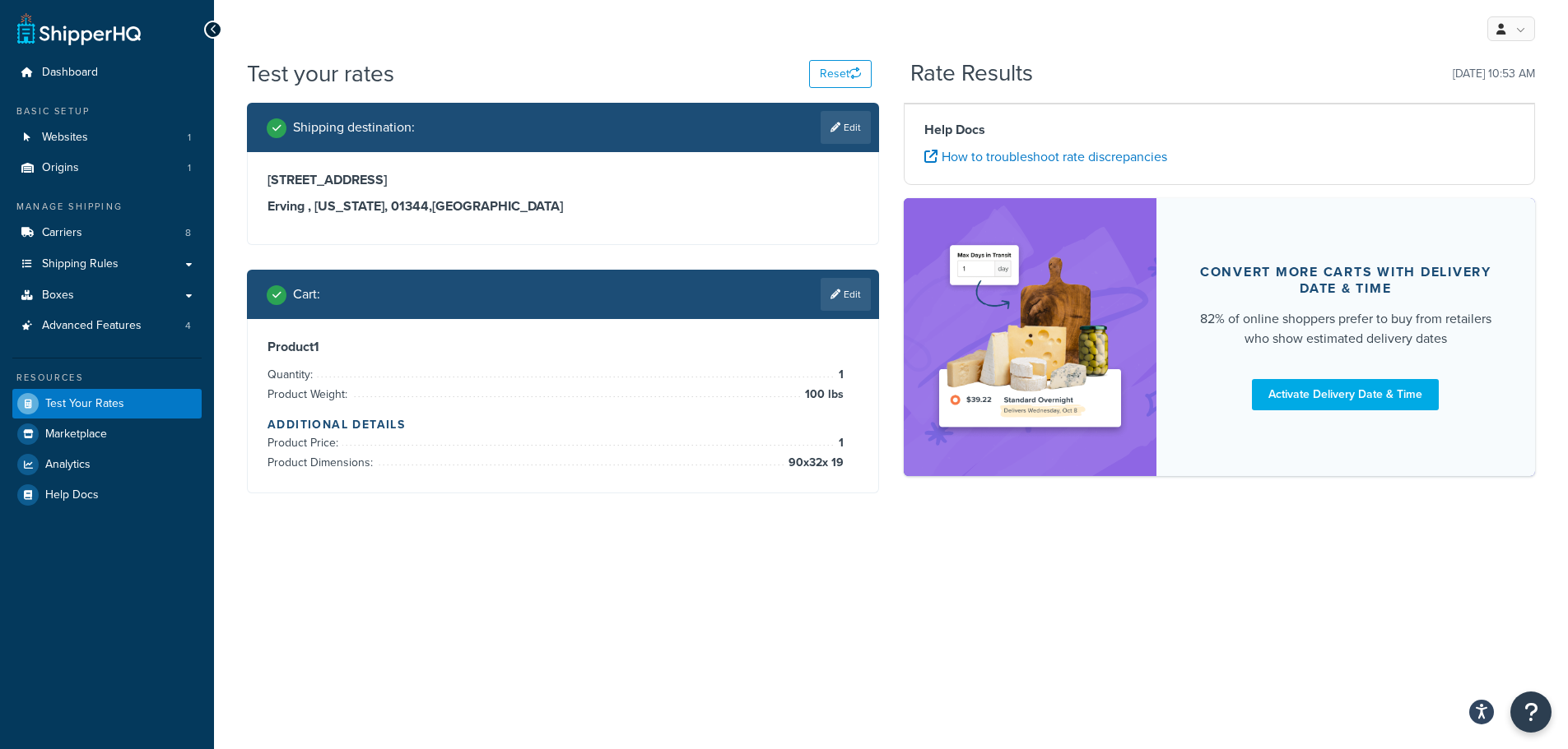
scroll to position [0, 0]
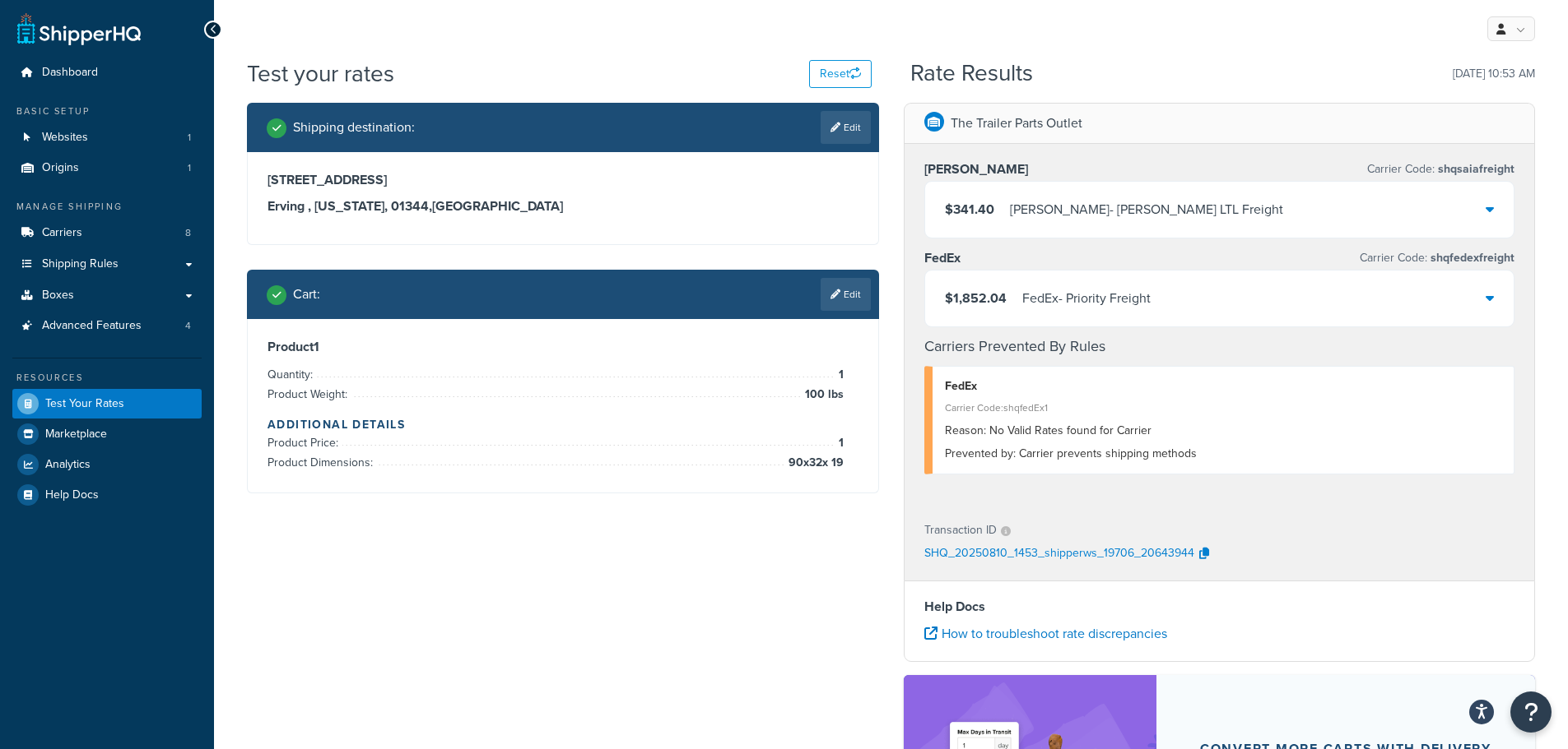
click at [1084, 206] on div "SAIA - SAIA LTL Freight" at bounding box center [1146, 210] width 273 height 23
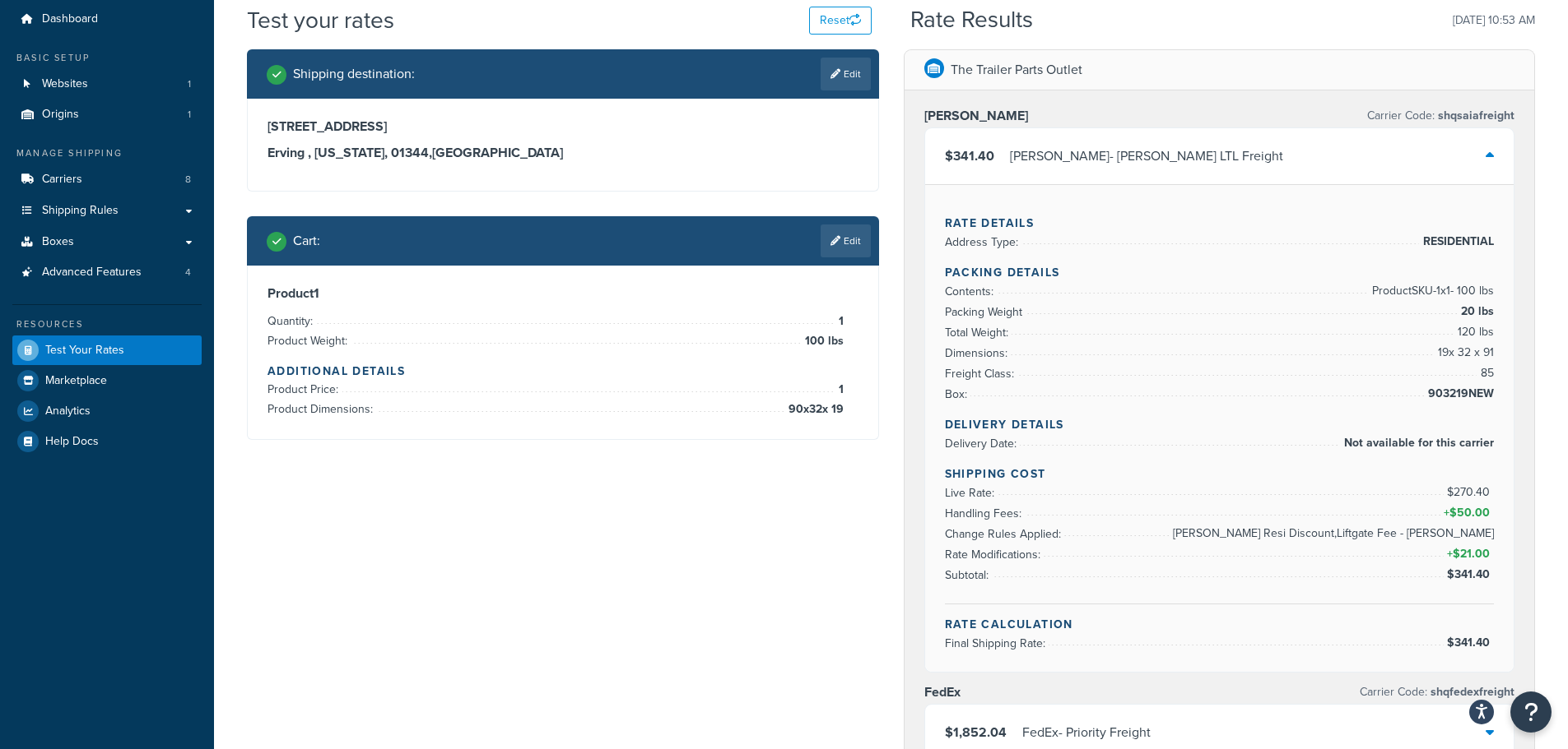
scroll to position [165, 0]
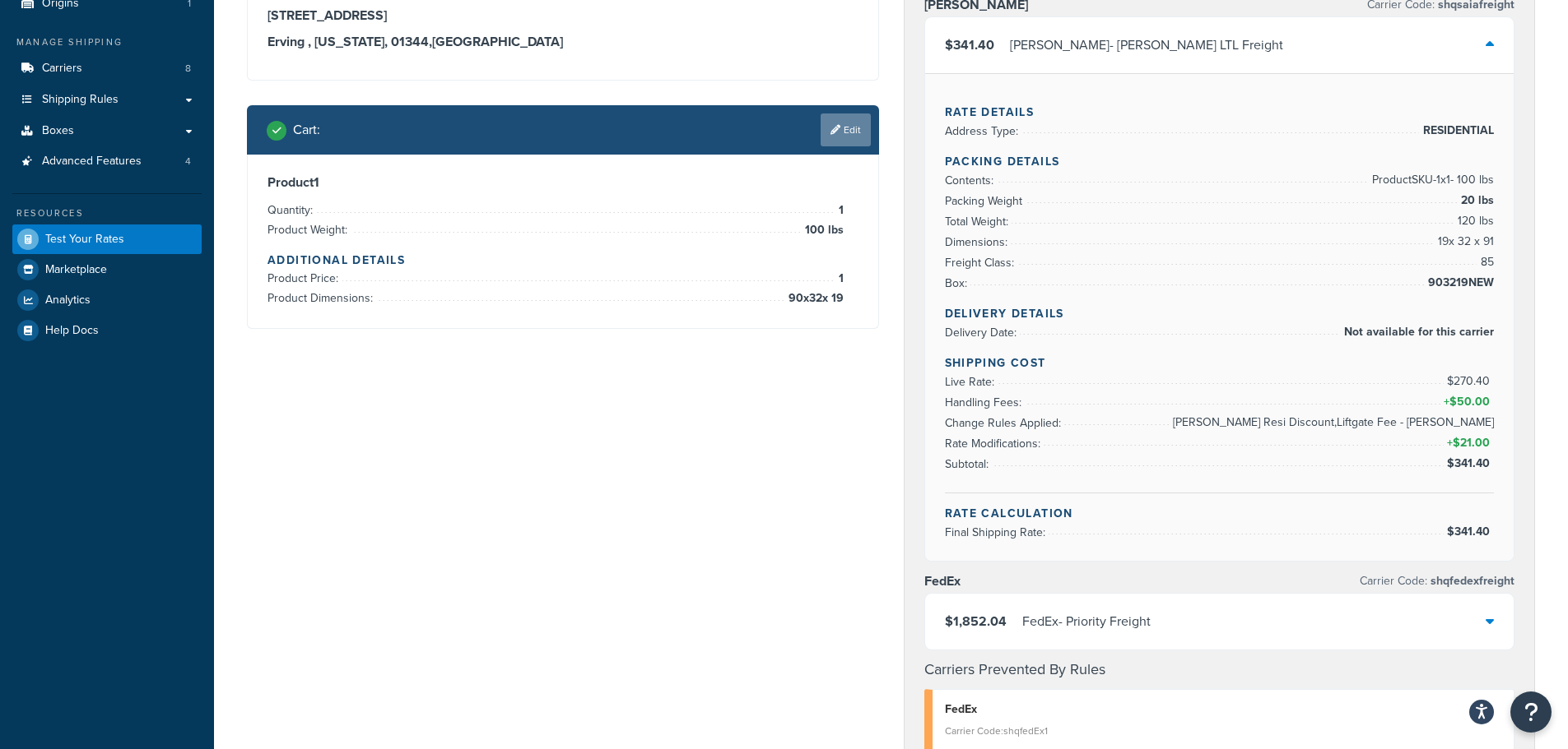
click at [853, 133] on link "Edit" at bounding box center [845, 130] width 50 height 33
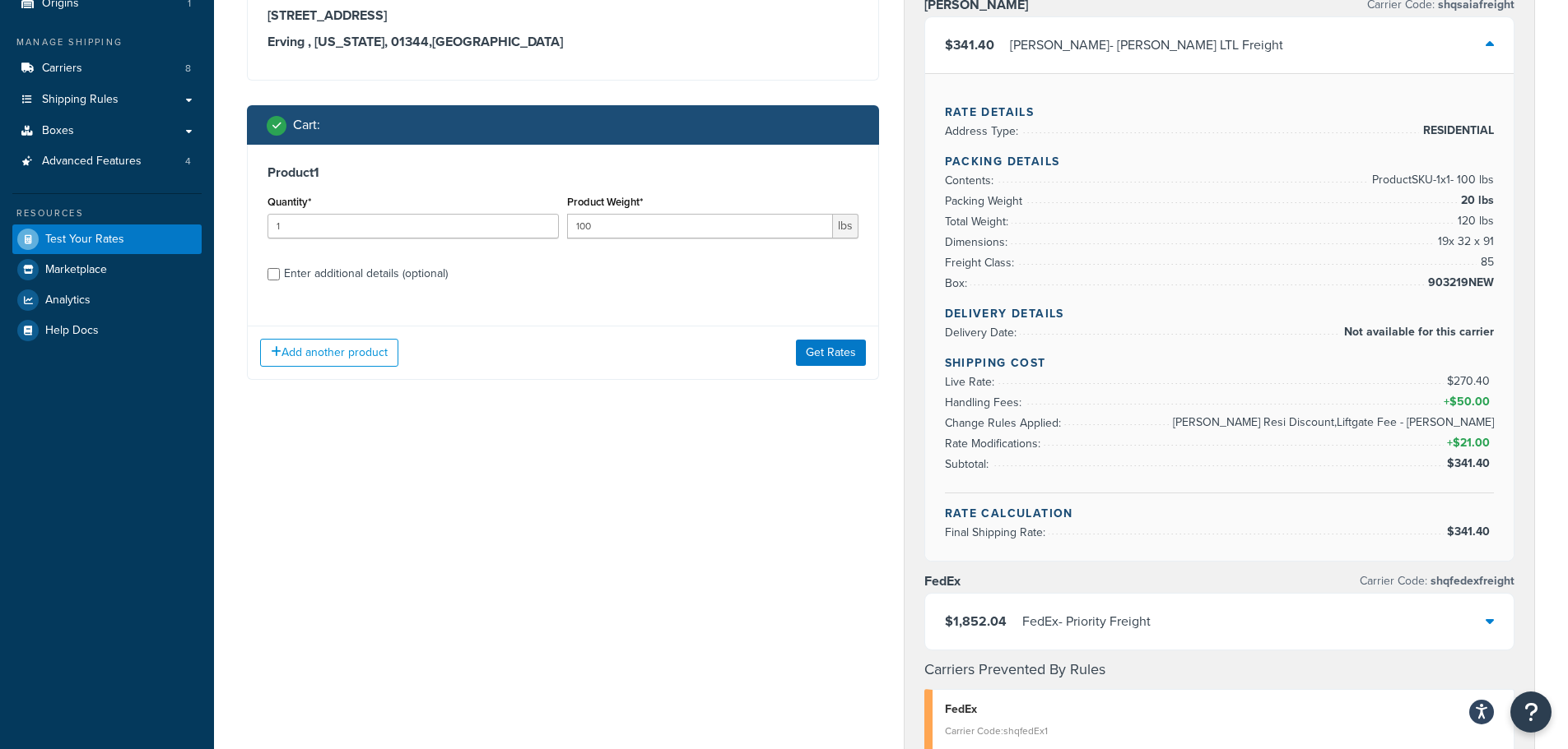
click at [437, 275] on div "Enter additional details (optional)" at bounding box center [366, 274] width 164 height 23
click at [280, 275] on input "Enter additional details (optional)" at bounding box center [273, 274] width 13 height 13
checkbox input "true"
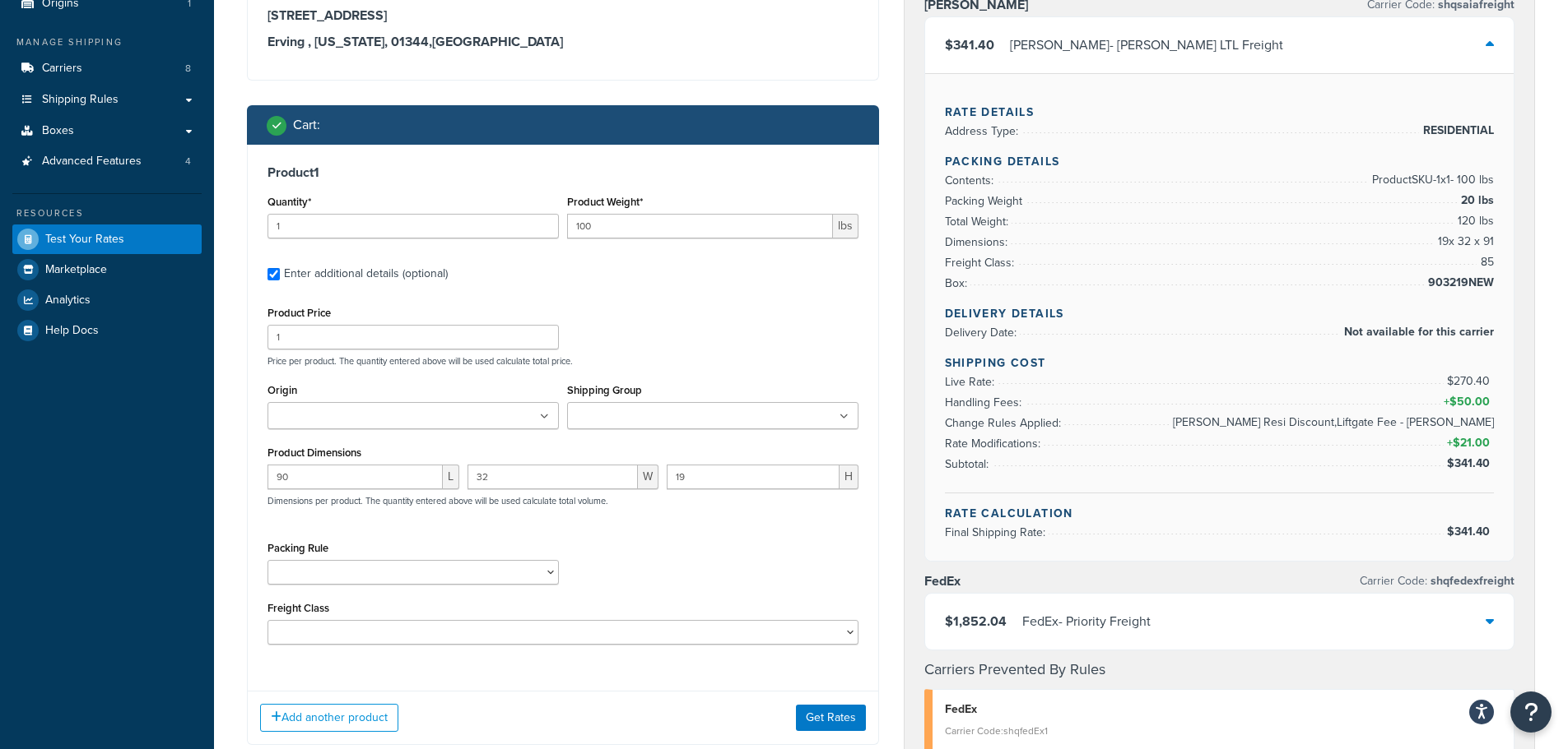
click at [683, 414] on input "Shipping Group" at bounding box center [645, 417] width 145 height 18
click at [736, 351] on div "Product Price 1 Price per product. The quantity entered above will be used calc…" at bounding box center [563, 334] width 599 height 65
click at [823, 720] on button "Get Rates" at bounding box center [831, 719] width 70 height 26
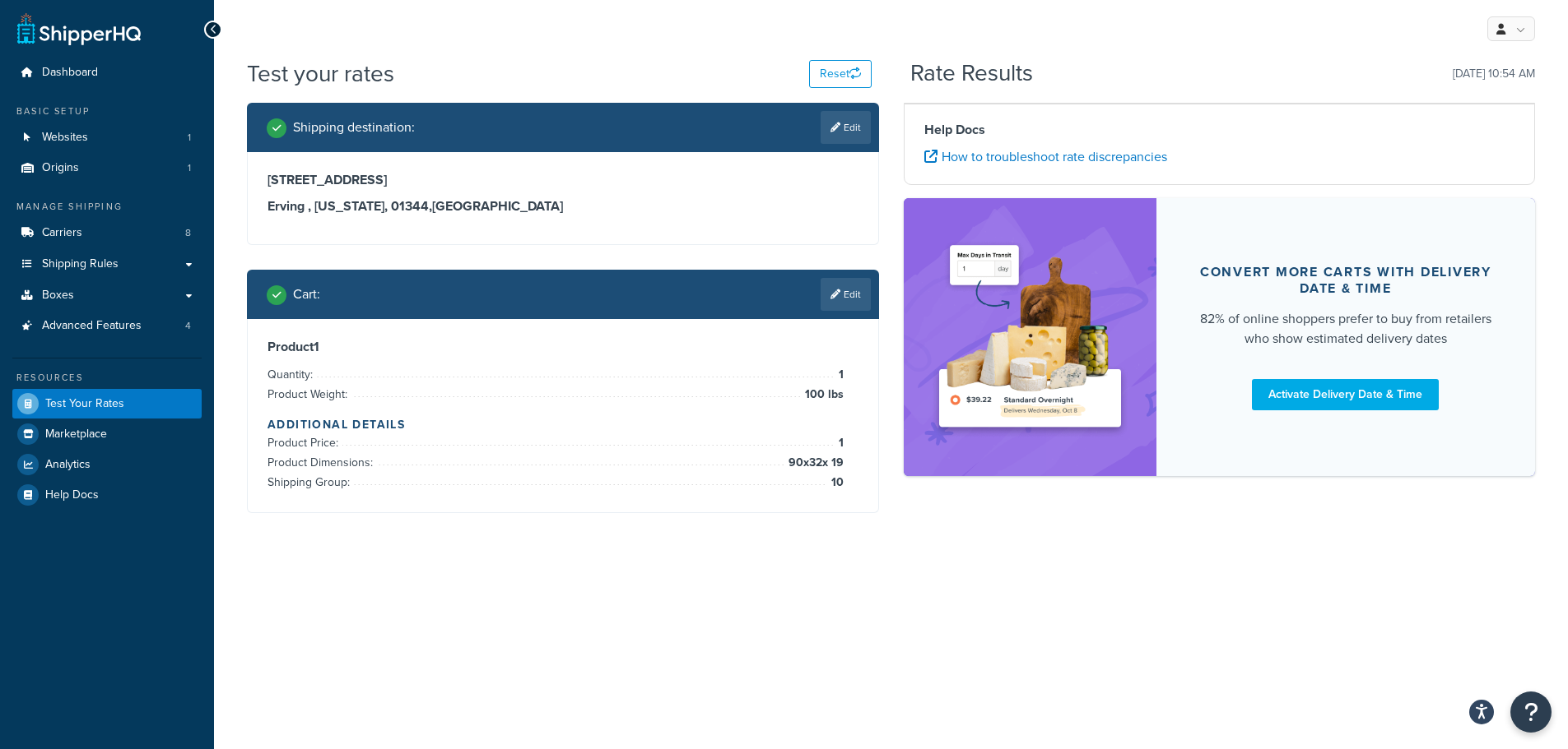
scroll to position [0, 0]
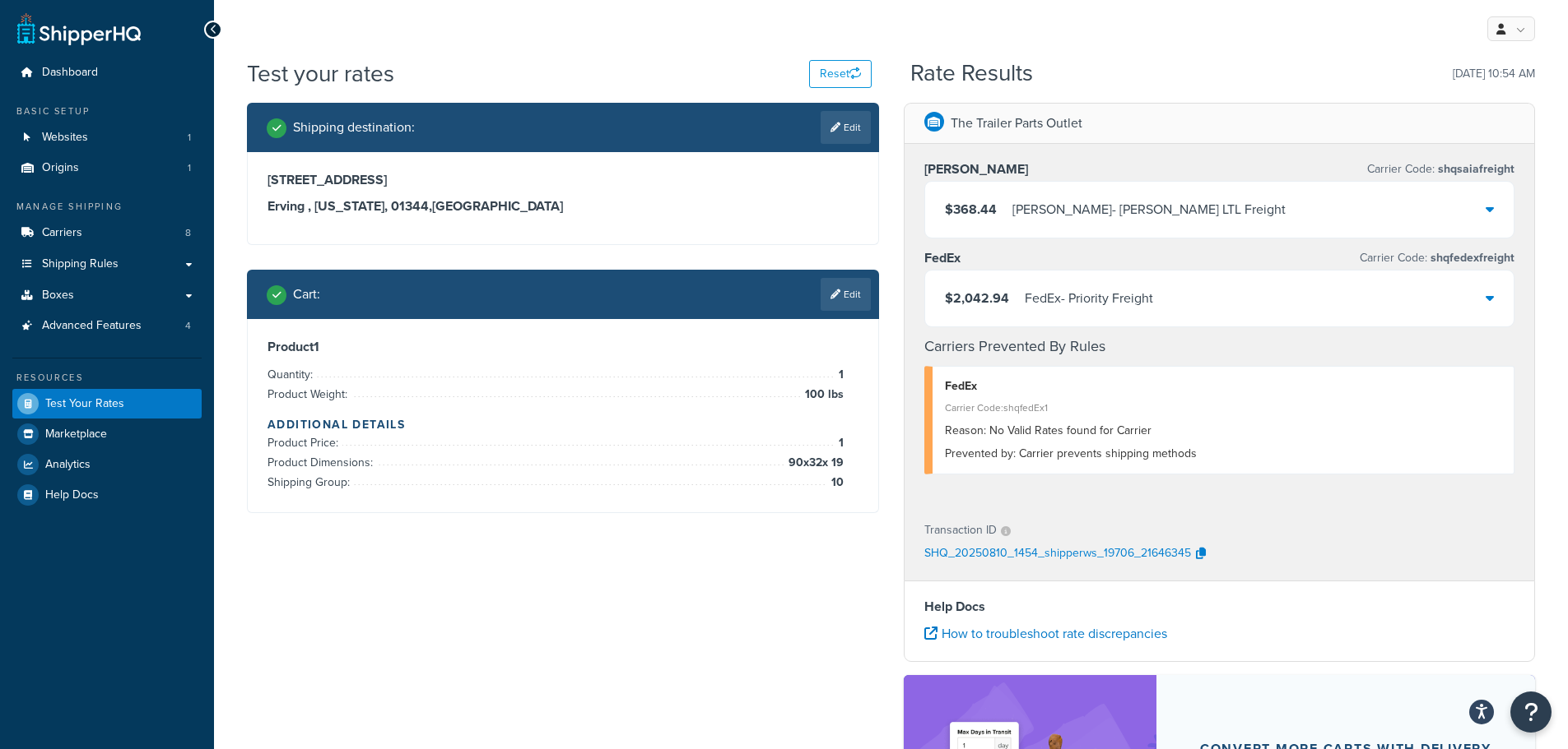
click at [1015, 218] on div "SAIA - SAIA LTL Freight" at bounding box center [1148, 210] width 273 height 23
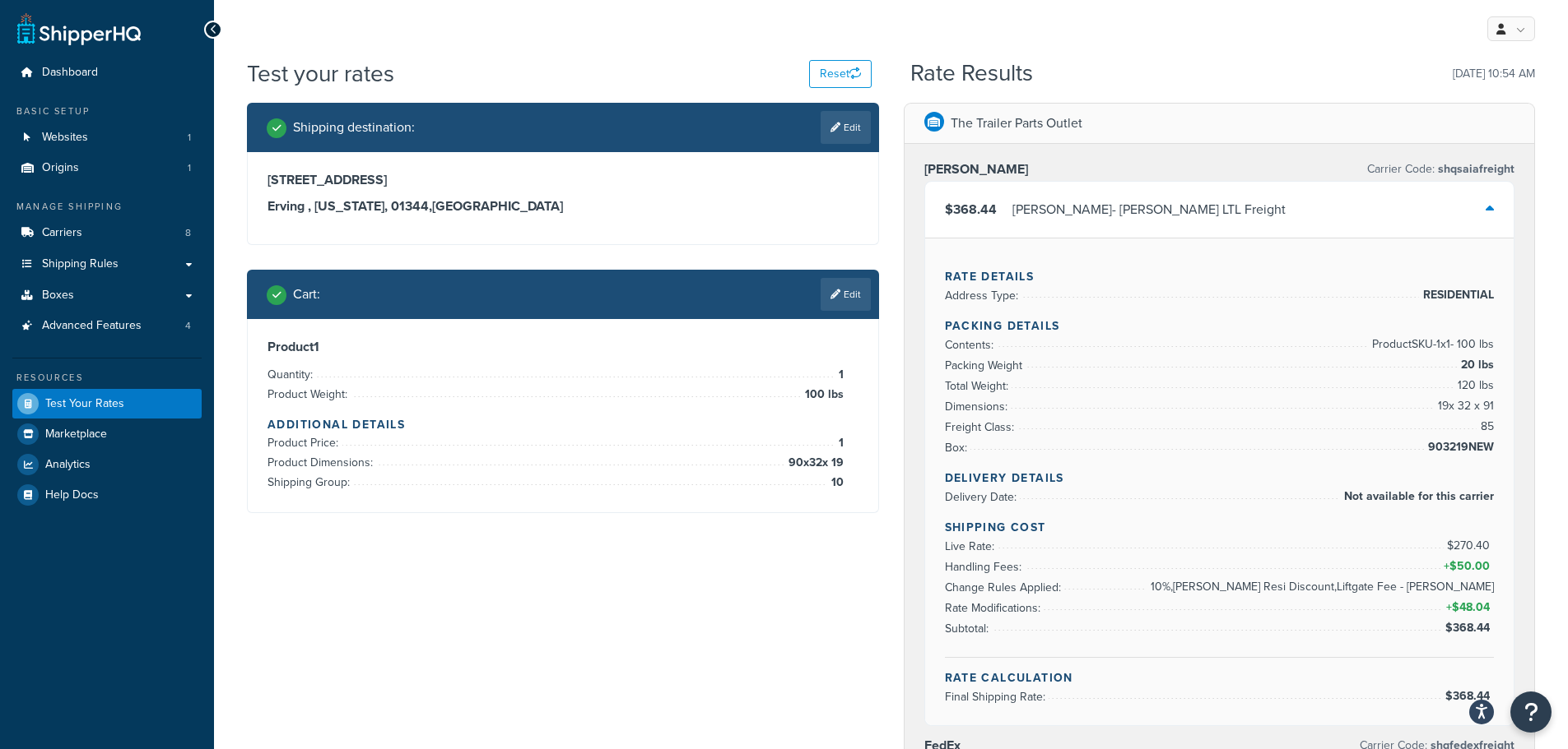
click at [1013, 209] on div "SAIA - SAIA LTL Freight" at bounding box center [1148, 210] width 273 height 23
